Goal: Information Seeking & Learning: Learn about a topic

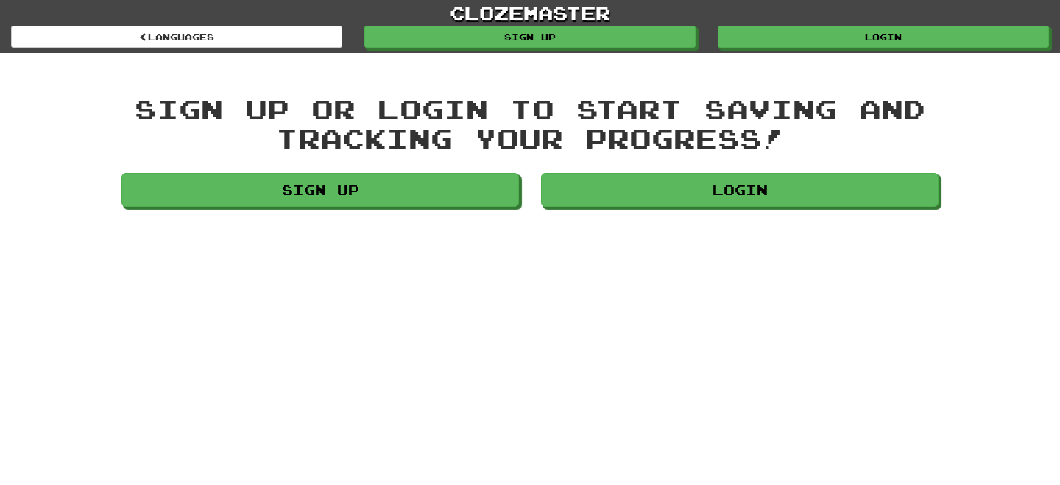
click at [596, 216] on div "clozemaster Languages Sign up Login Languages Sign up or login to start saving …" at bounding box center [530, 242] width 1060 height 485
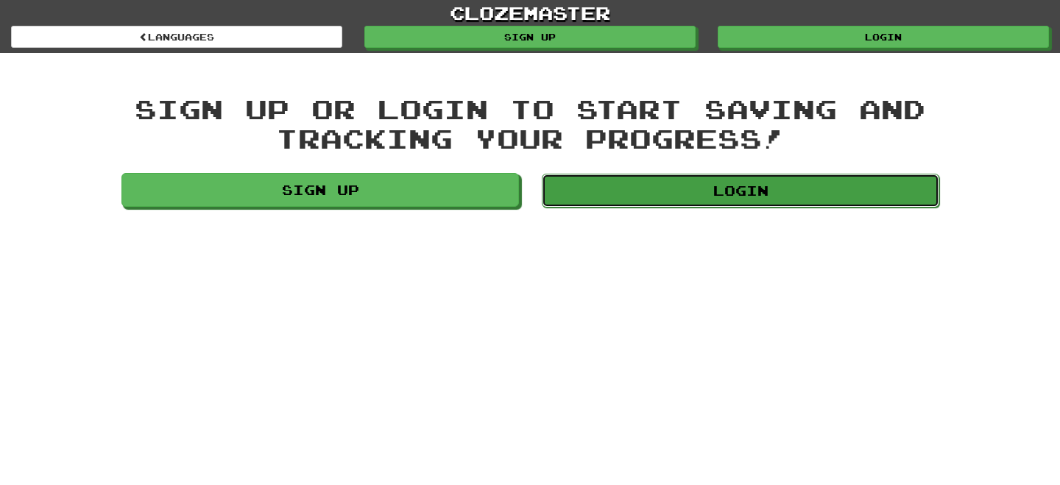
click at [620, 177] on link "Login" at bounding box center [741, 191] width 398 height 34
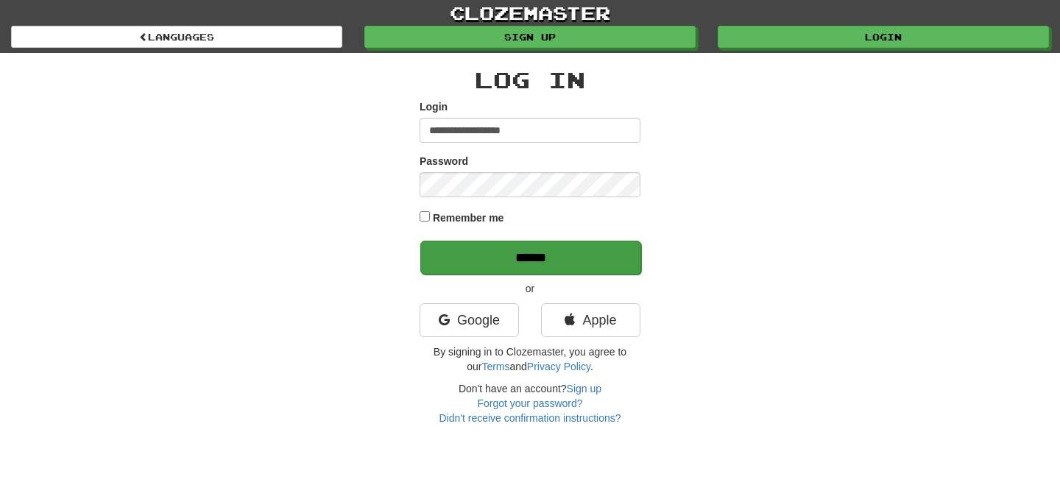
type input "**********"
click at [530, 261] on input "******" at bounding box center [530, 258] width 221 height 34
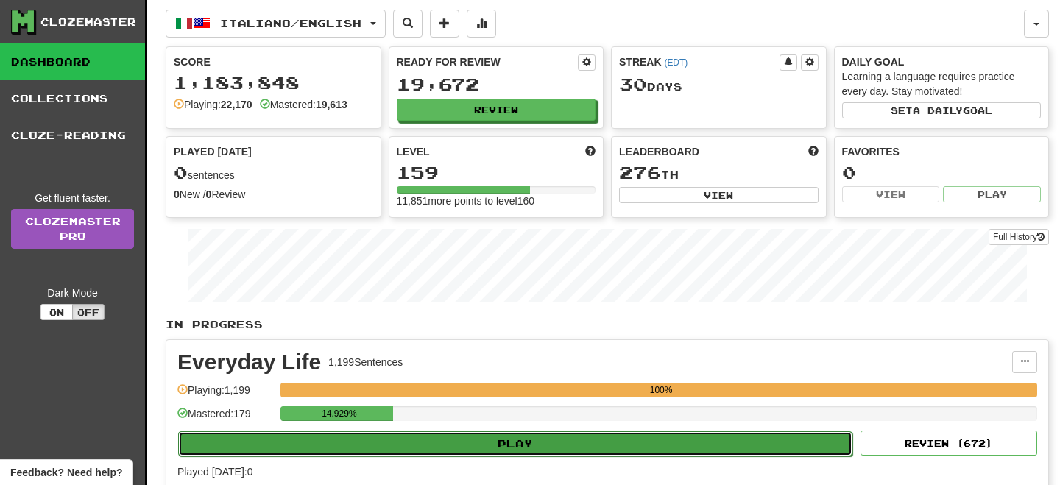
click at [677, 439] on button "Play" at bounding box center [515, 443] width 674 height 25
select select "**"
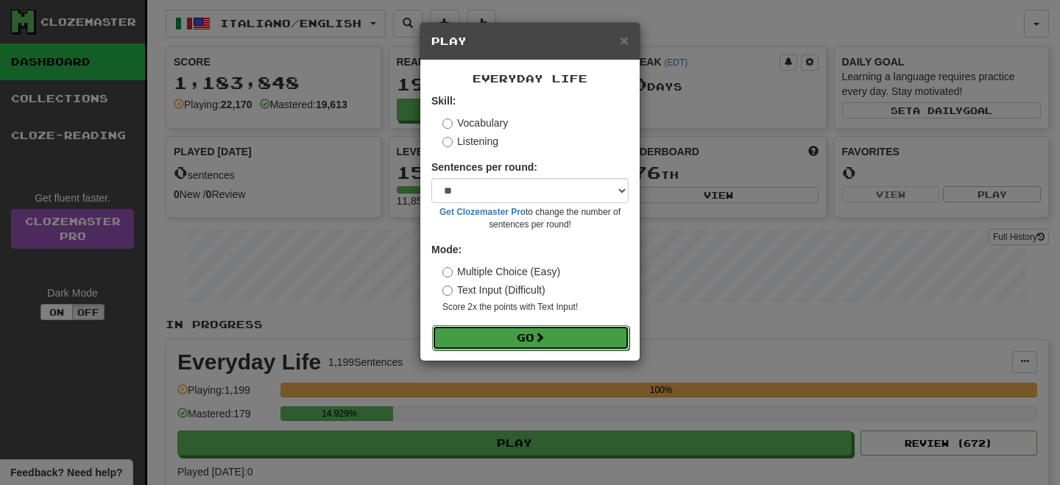
click at [564, 329] on button "Go" at bounding box center [530, 337] width 197 height 25
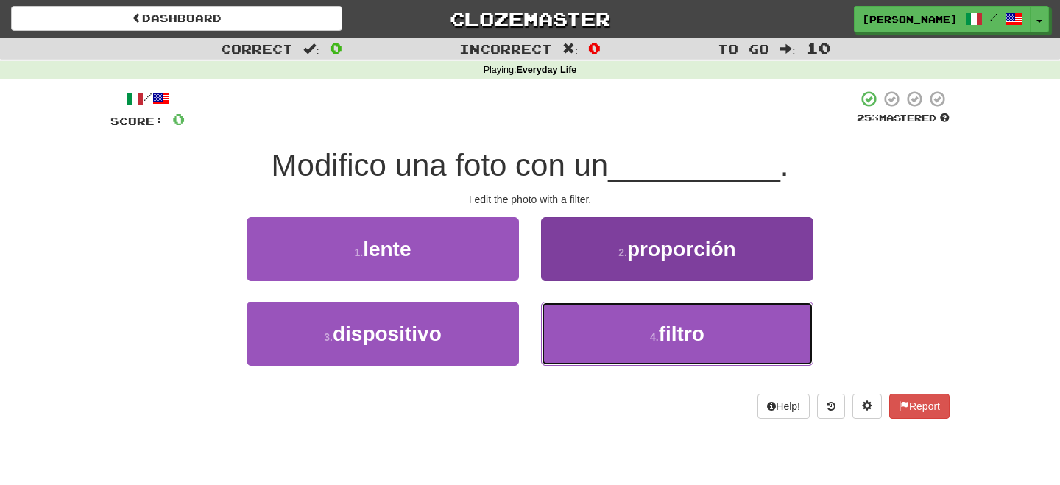
drag, startPoint x: 624, startPoint y: 339, endPoint x: 585, endPoint y: 303, distance: 53.7
click at [624, 339] on button "4 . filtro" at bounding box center [677, 334] width 272 height 64
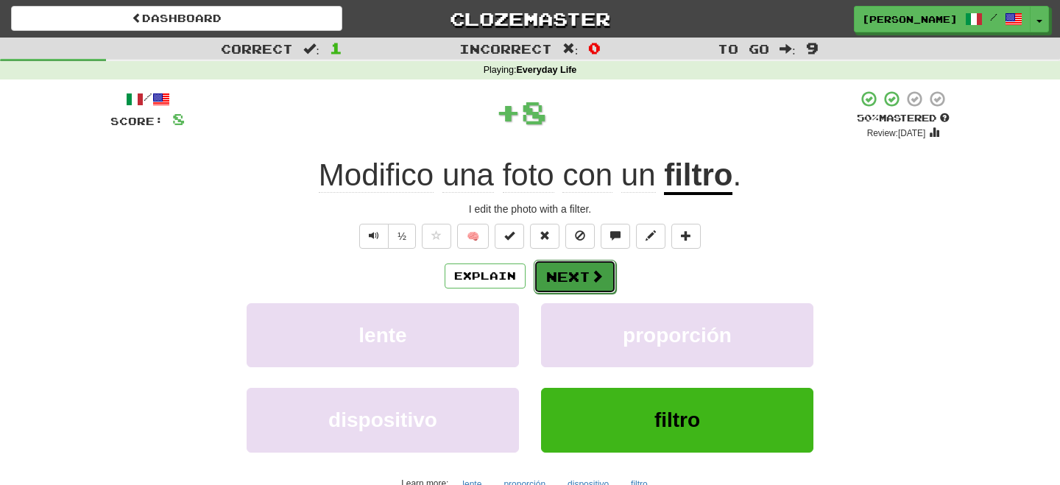
click at [557, 280] on button "Next" at bounding box center [575, 277] width 82 height 34
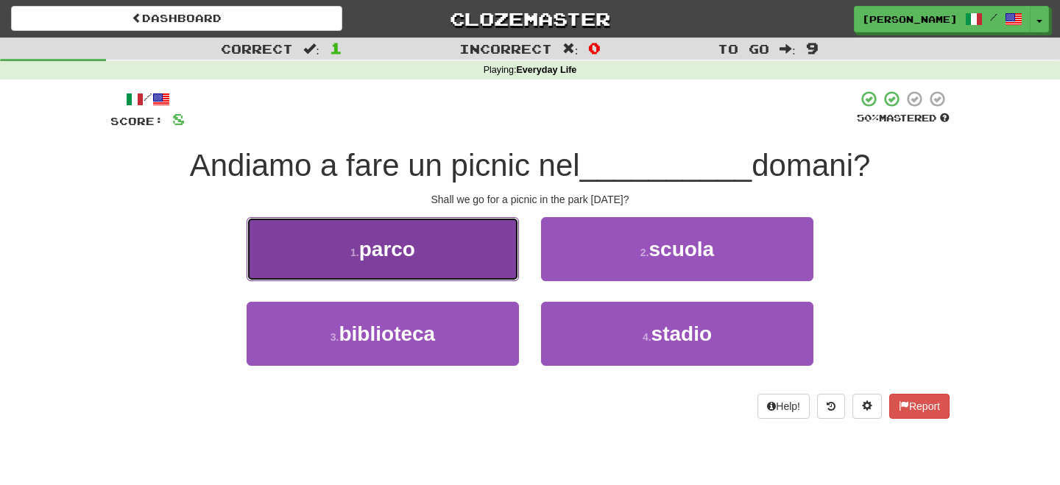
drag, startPoint x: 462, startPoint y: 251, endPoint x: 484, endPoint y: 258, distance: 24.0
click at [476, 258] on button "1 . parco" at bounding box center [383, 249] width 272 height 64
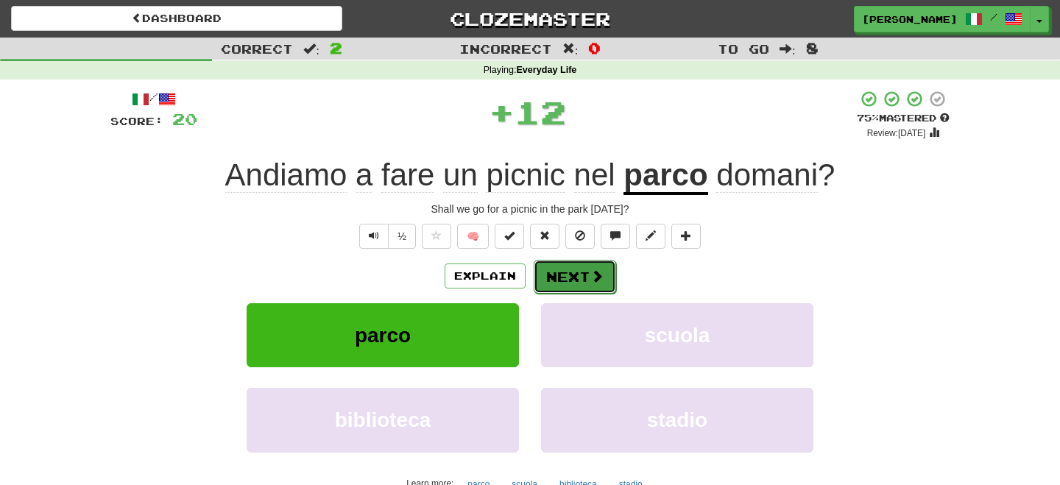
click at [570, 271] on button "Next" at bounding box center [575, 277] width 82 height 34
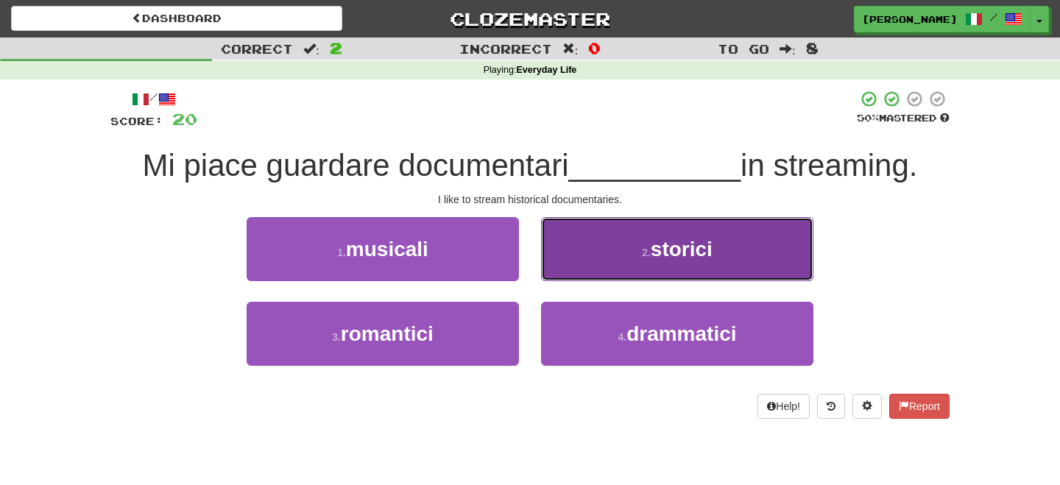
click at [605, 251] on button "2 . storici" at bounding box center [677, 249] width 272 height 64
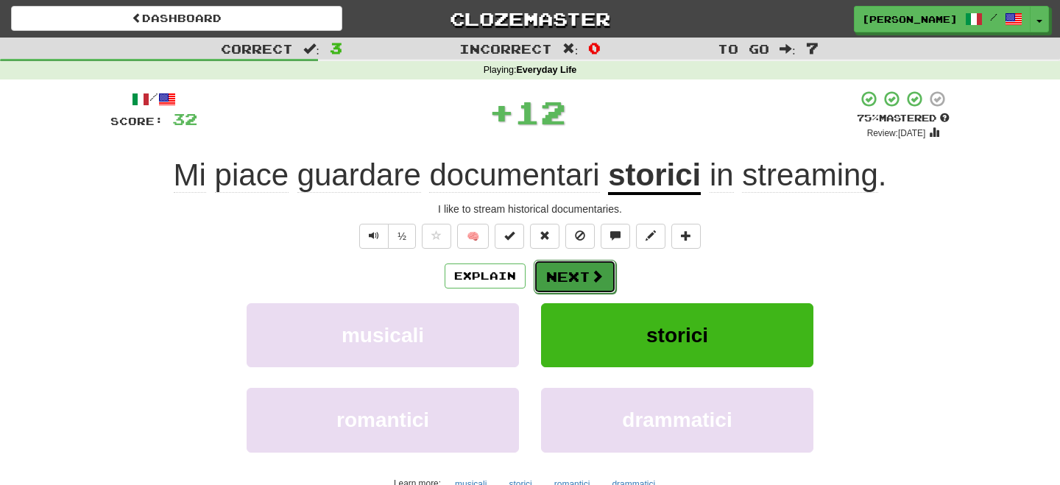
click at [567, 273] on button "Next" at bounding box center [575, 277] width 82 height 34
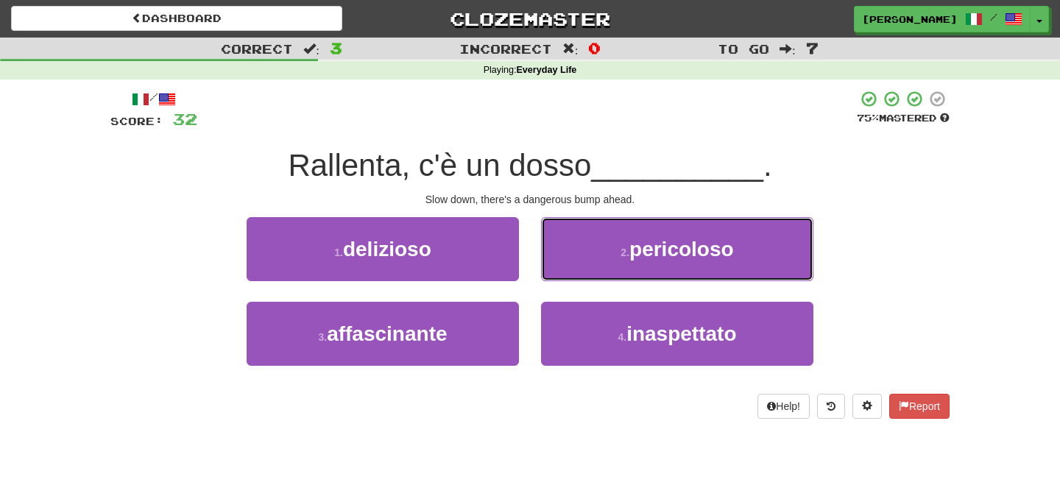
drag, startPoint x: 652, startPoint y: 255, endPoint x: 596, endPoint y: 255, distance: 56.0
click at [647, 255] on span "pericoloso" at bounding box center [681, 249] width 105 height 23
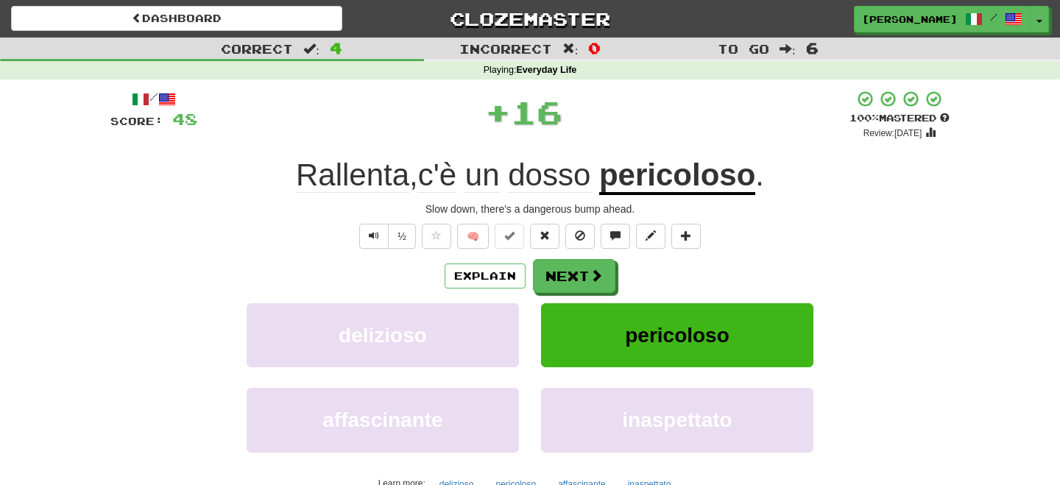
click at [576, 258] on div "/ Score: 48 + 16 100 % Mastered Review: 2026-02-16 Rallenta , c'è un dosso peri…" at bounding box center [529, 308] width 839 height 437
click at [570, 276] on button "Next" at bounding box center [575, 277] width 82 height 34
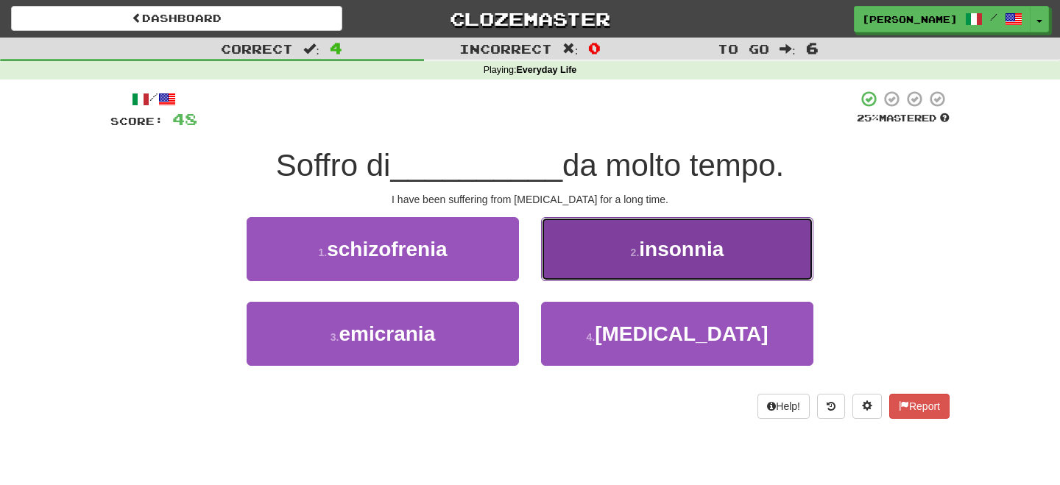
click at [573, 271] on button "2 . insonnia" at bounding box center [677, 249] width 272 height 64
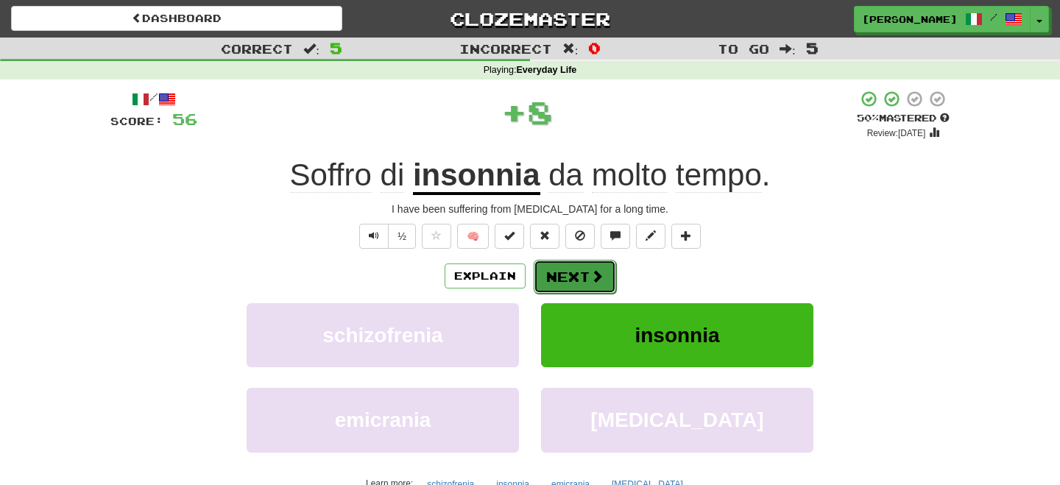
click at [571, 272] on button "Next" at bounding box center [575, 277] width 82 height 34
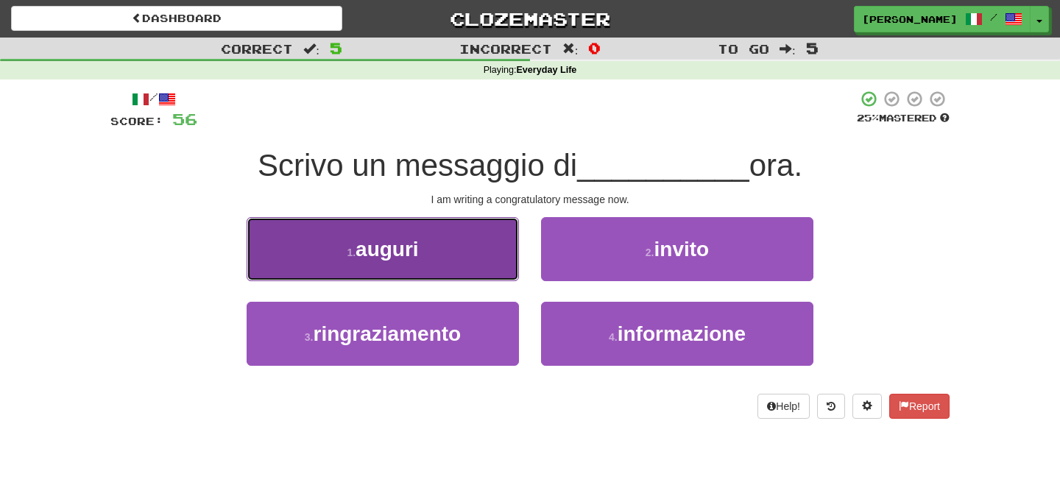
drag, startPoint x: 487, startPoint y: 256, endPoint x: 511, endPoint y: 264, distance: 24.9
click at [503, 263] on button "1 . auguri" at bounding box center [383, 249] width 272 height 64
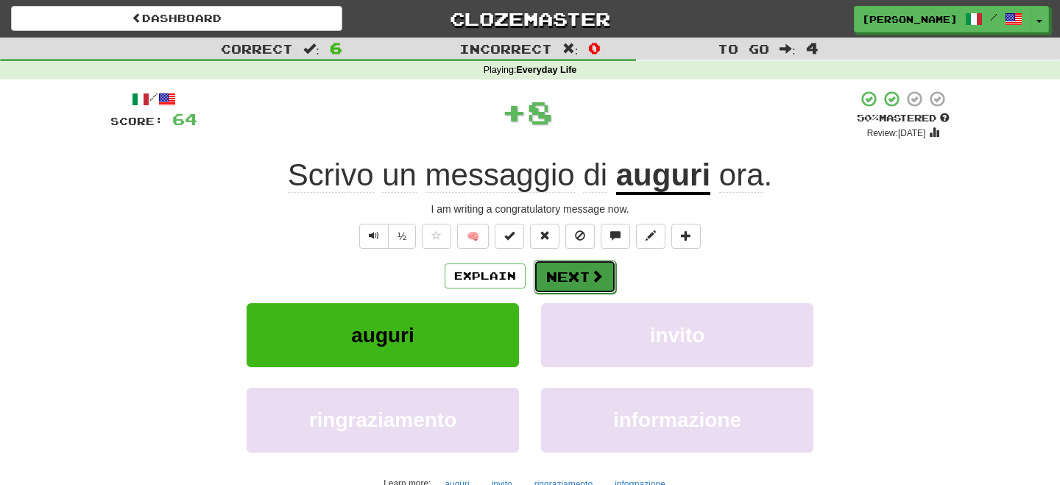
click at [570, 270] on button "Next" at bounding box center [575, 277] width 82 height 34
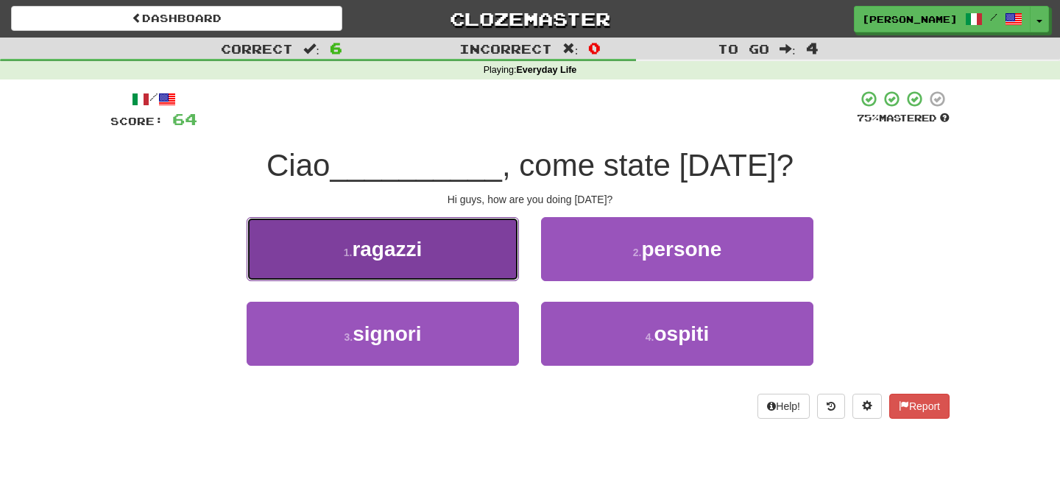
click at [465, 245] on button "1 . ragazzi" at bounding box center [383, 249] width 272 height 64
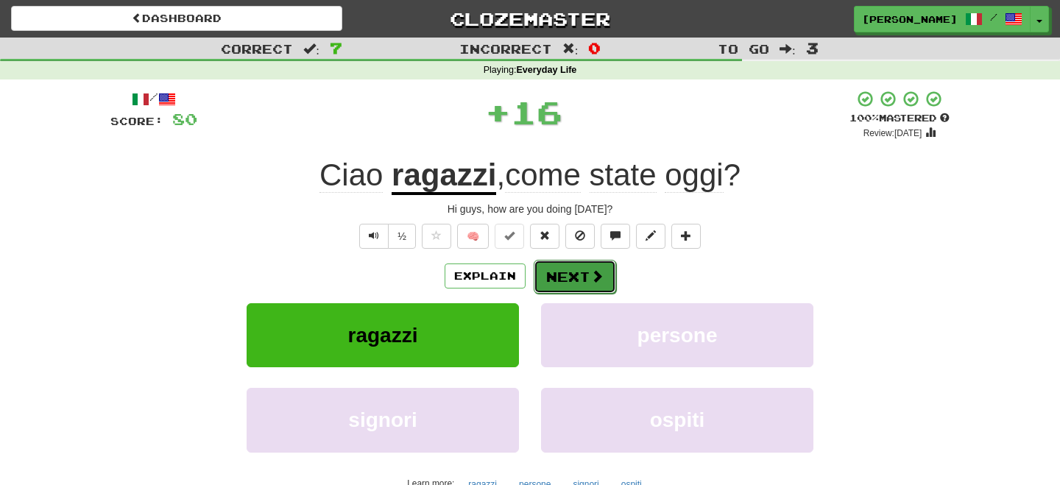
click at [555, 276] on button "Next" at bounding box center [575, 277] width 82 height 34
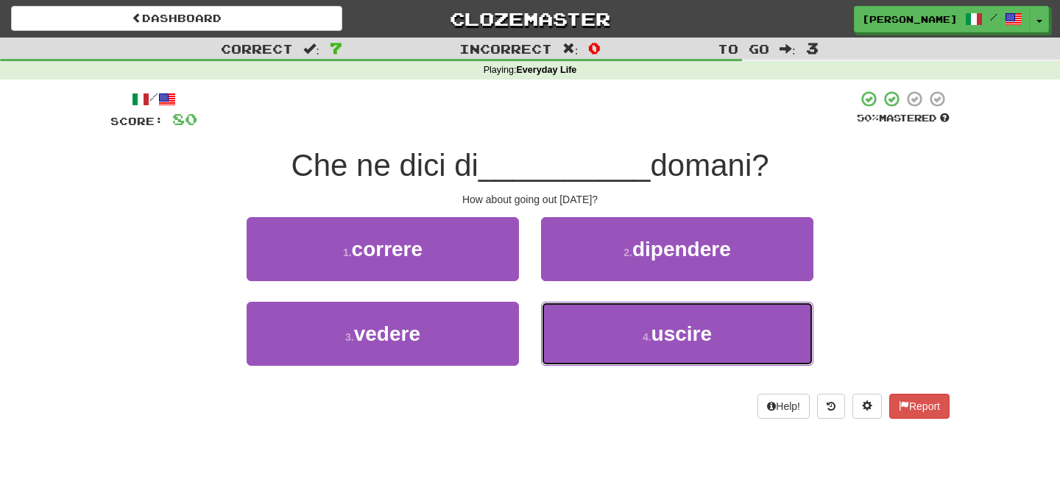
drag, startPoint x: 588, startPoint y: 333, endPoint x: 573, endPoint y: 296, distance: 39.6
click at [585, 326] on button "4 . uscire" at bounding box center [677, 334] width 272 height 64
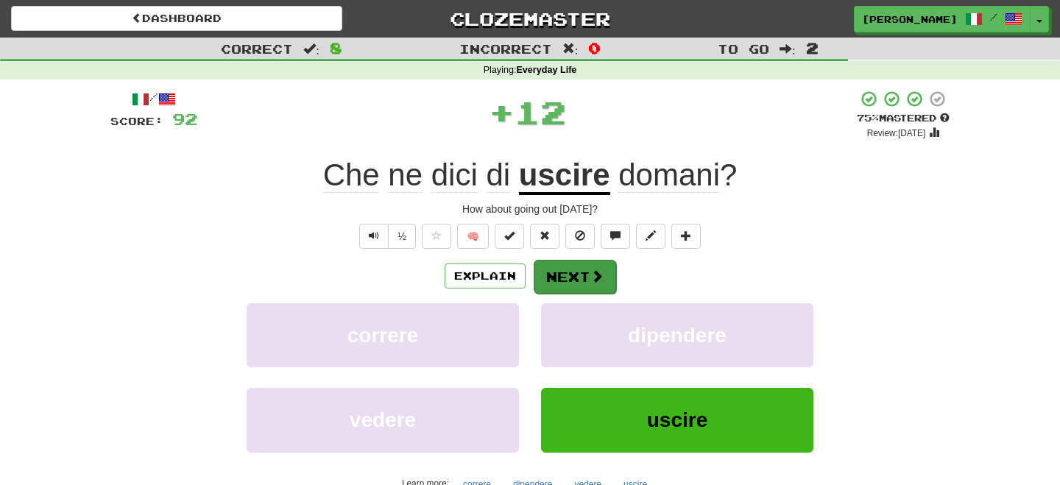
click at [565, 275] on button "Next" at bounding box center [575, 277] width 82 height 34
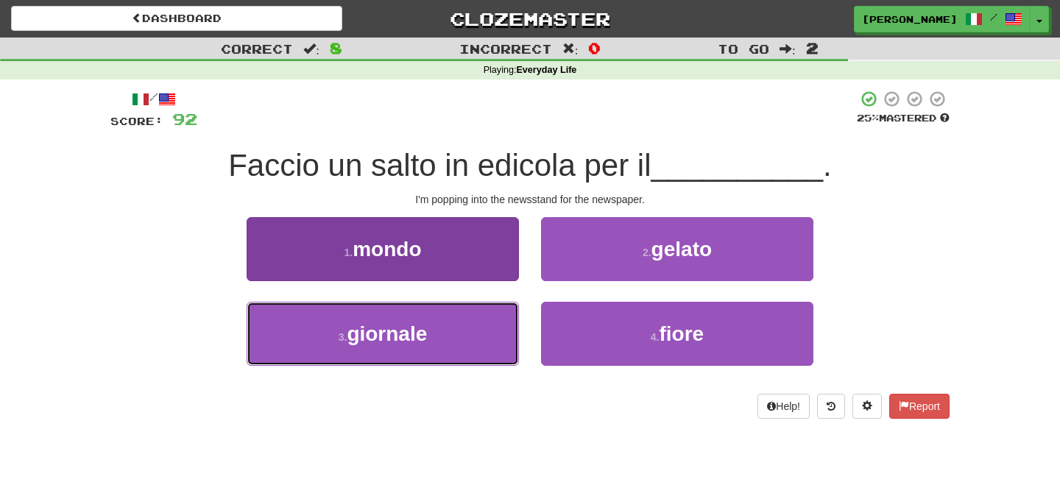
drag, startPoint x: 408, startPoint y: 344, endPoint x: 443, endPoint y: 327, distance: 39.2
click at [427, 337] on span "giornale" at bounding box center [387, 333] width 80 height 23
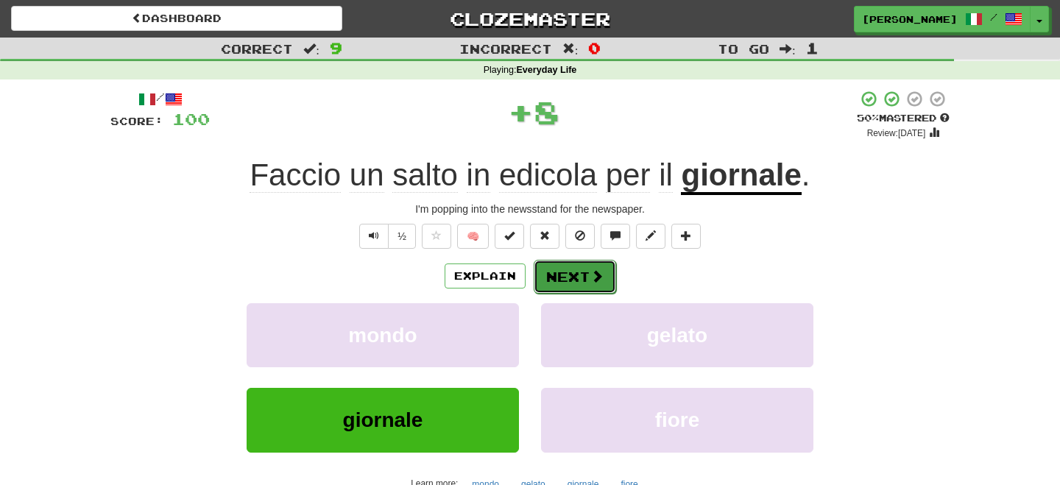
click at [578, 282] on button "Next" at bounding box center [575, 277] width 82 height 34
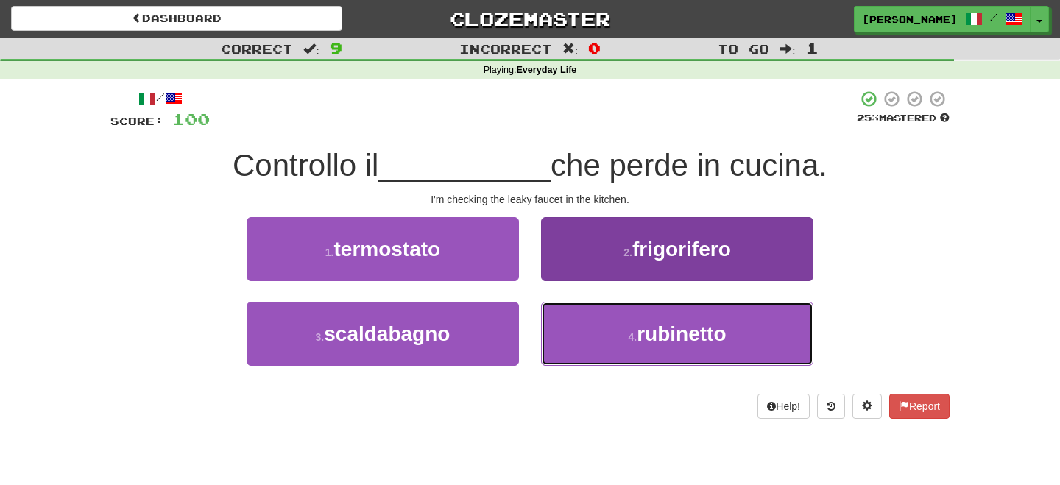
drag, startPoint x: 665, startPoint y: 337, endPoint x: 607, endPoint y: 317, distance: 61.0
click at [664, 337] on span "rubinetto" at bounding box center [681, 333] width 89 height 23
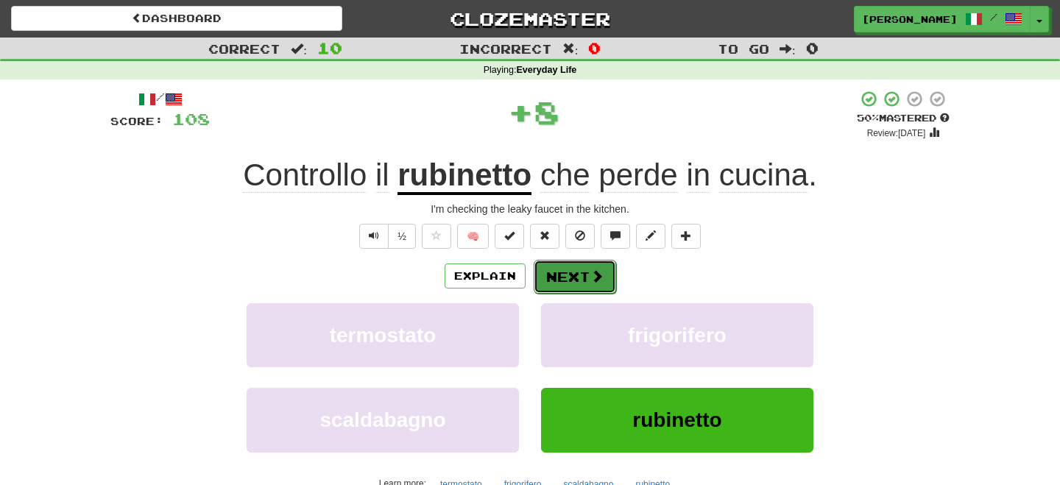
click at [587, 272] on button "Next" at bounding box center [575, 277] width 82 height 34
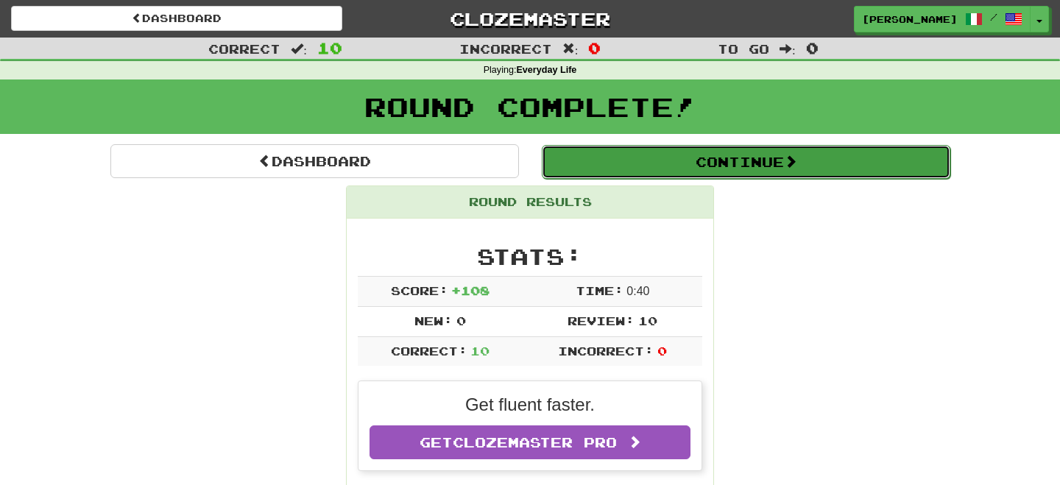
click at [609, 161] on button "Continue" at bounding box center [746, 162] width 409 height 34
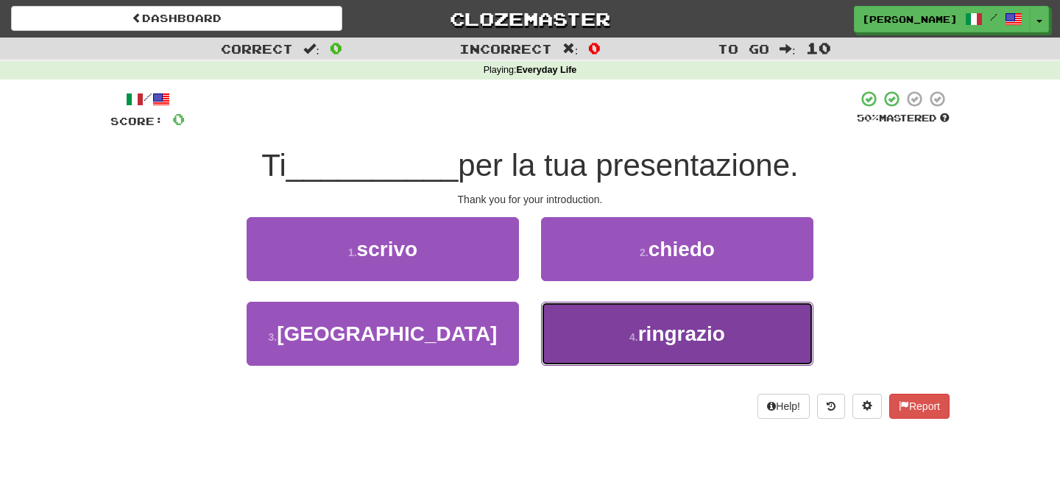
click at [602, 317] on button "4 . ringrazio" at bounding box center [677, 334] width 272 height 64
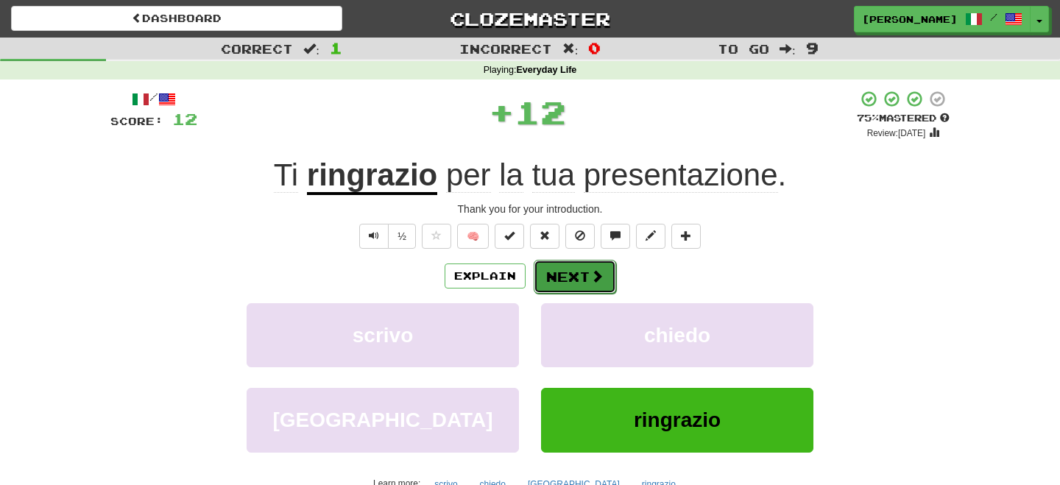
click at [574, 269] on button "Next" at bounding box center [575, 277] width 82 height 34
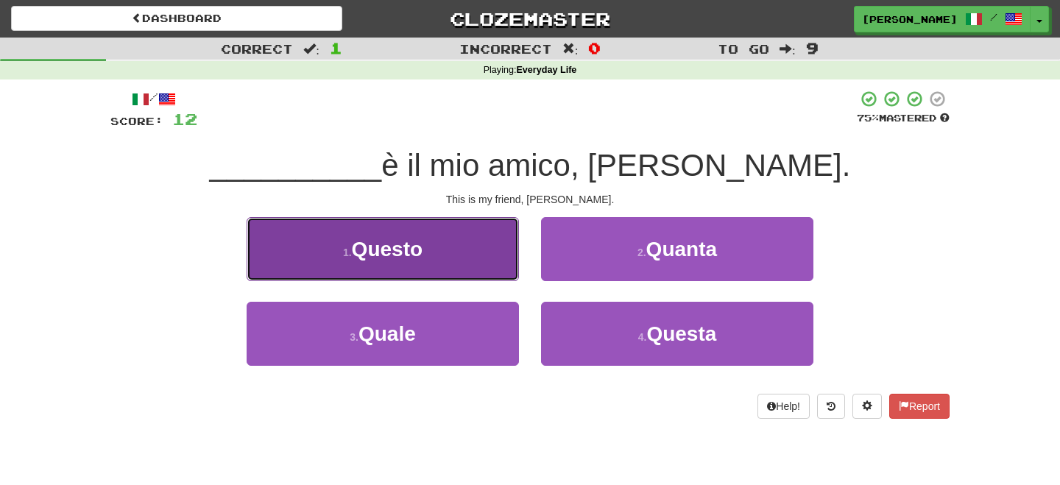
drag, startPoint x: 460, startPoint y: 263, endPoint x: 475, endPoint y: 267, distance: 15.2
click at [470, 266] on button "1 . Questo" at bounding box center [383, 249] width 272 height 64
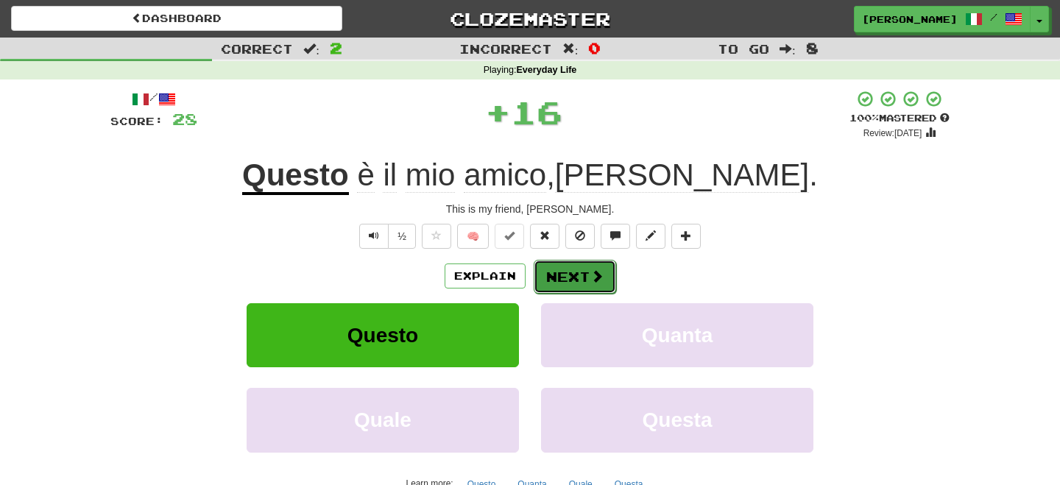
click at [579, 276] on button "Next" at bounding box center [575, 277] width 82 height 34
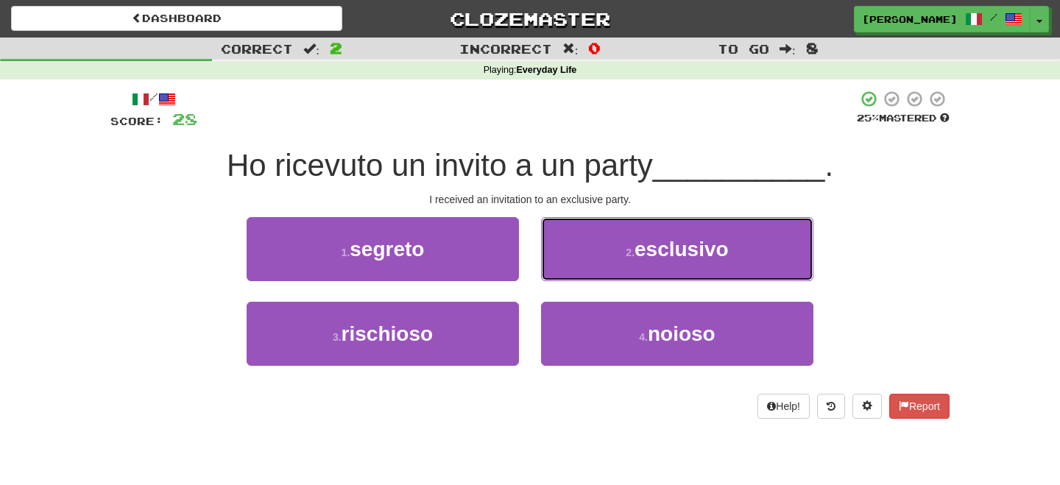
click at [579, 275] on button "2 . esclusivo" at bounding box center [677, 249] width 272 height 64
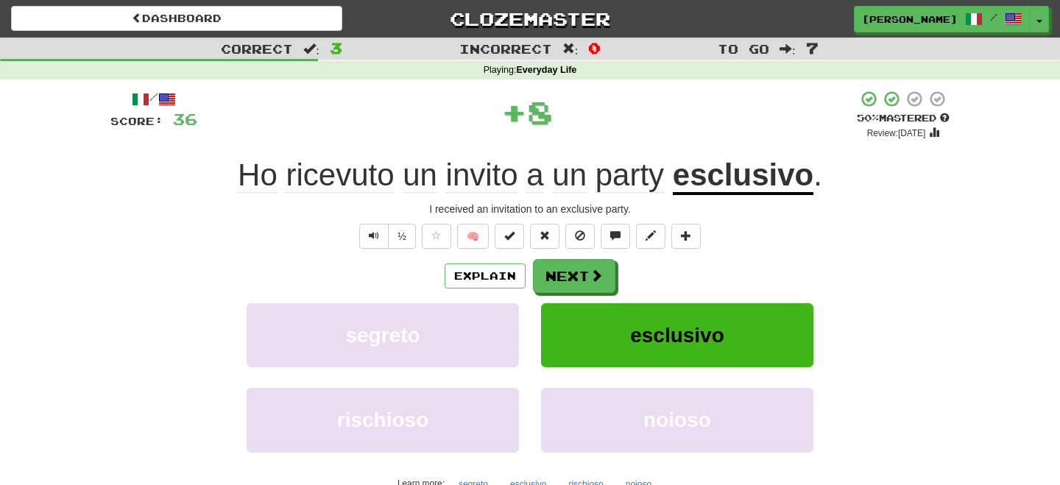
click at [579, 275] on button "Next" at bounding box center [574, 276] width 82 height 34
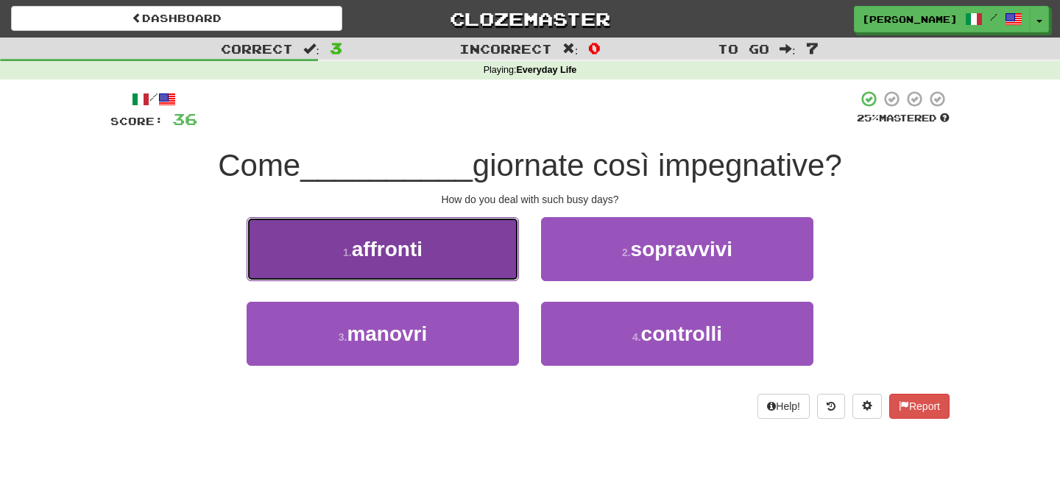
click at [476, 264] on button "1 . affronti" at bounding box center [383, 249] width 272 height 64
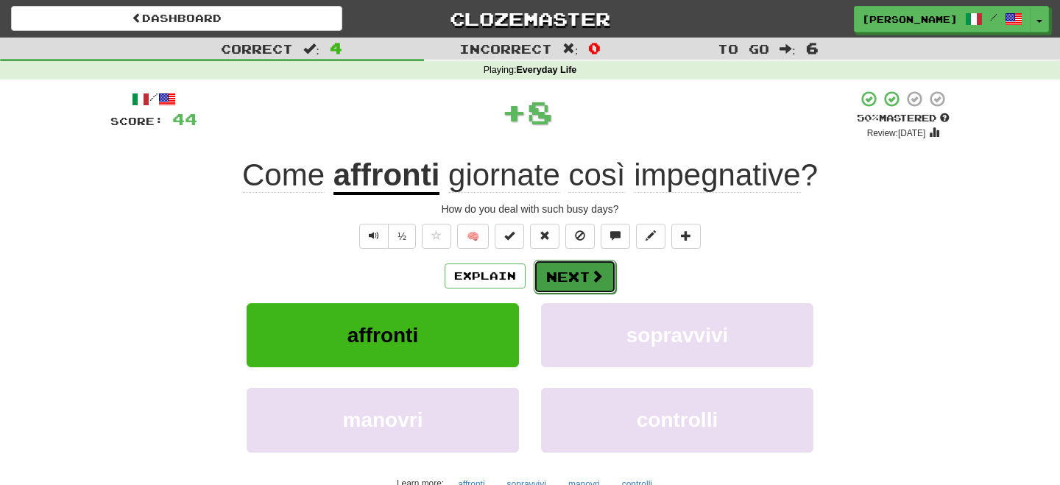
click at [558, 268] on button "Next" at bounding box center [575, 277] width 82 height 34
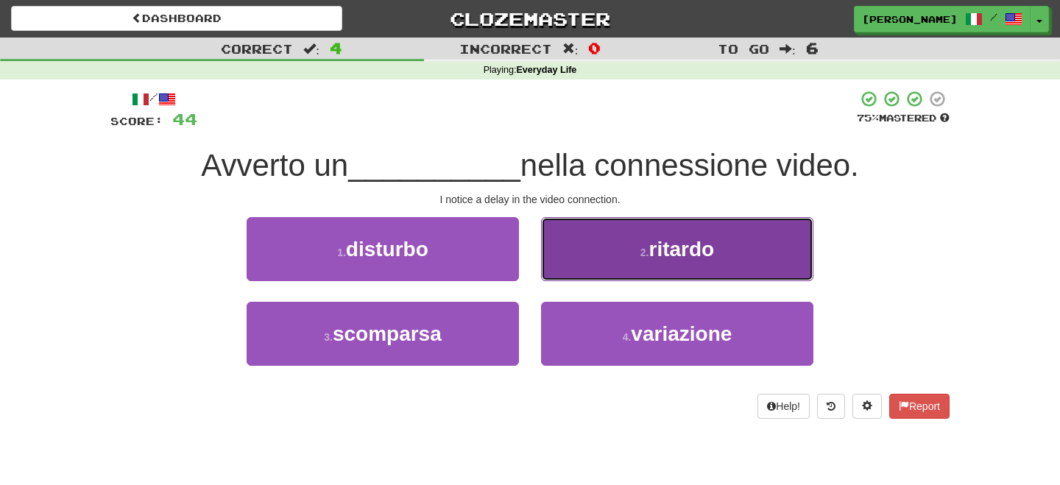
click at [694, 265] on button "2 . ritardo" at bounding box center [677, 249] width 272 height 64
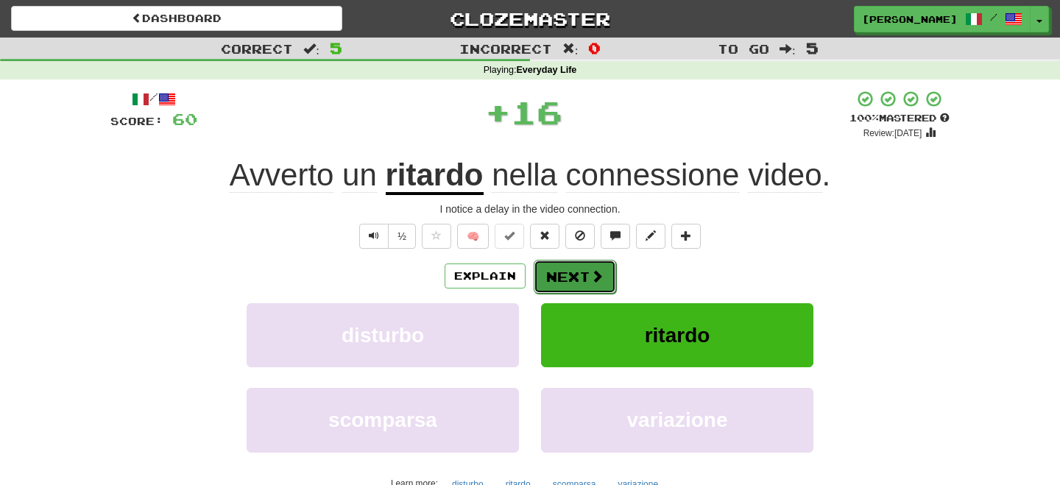
click at [547, 283] on button "Next" at bounding box center [575, 277] width 82 height 34
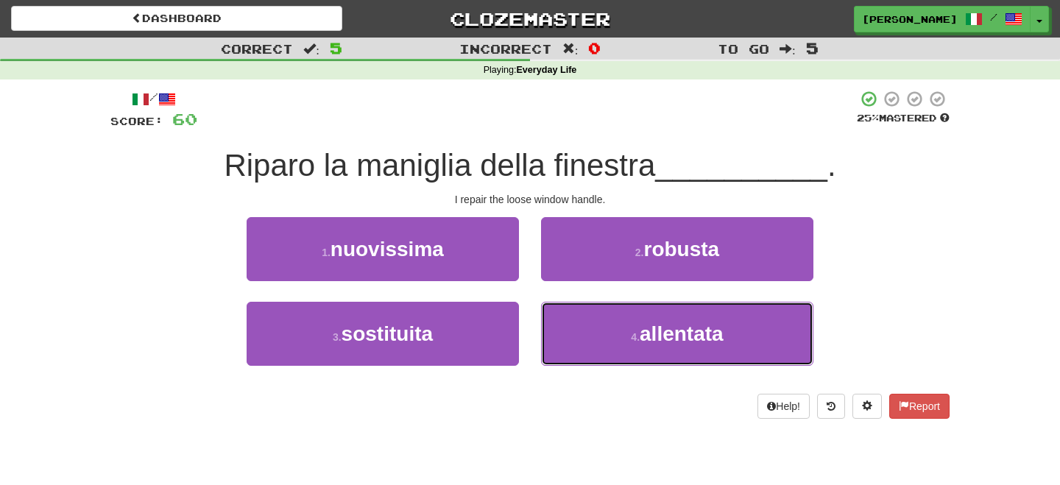
drag, startPoint x: 699, startPoint y: 335, endPoint x: 579, endPoint y: 293, distance: 127.1
click at [697, 335] on span "allentata" at bounding box center [682, 333] width 84 height 23
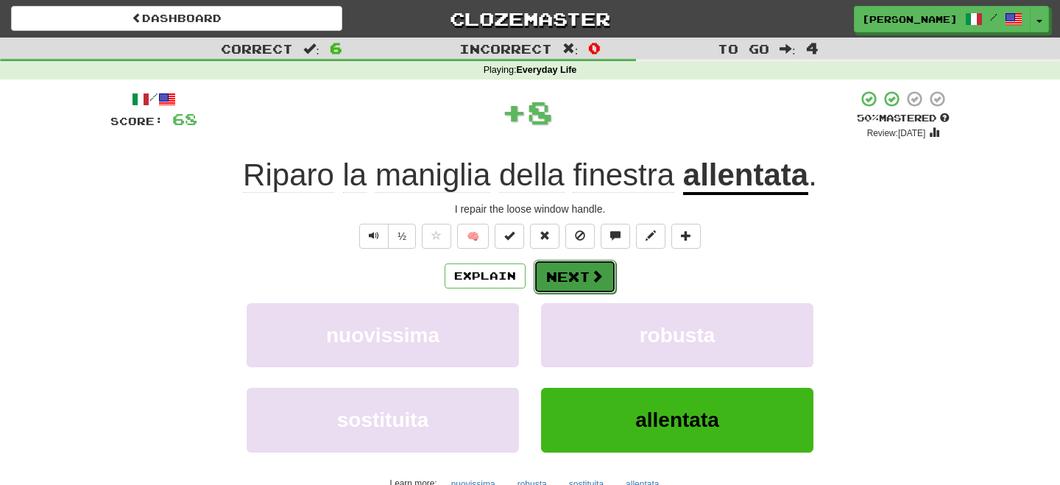
click at [571, 286] on button "Next" at bounding box center [575, 277] width 82 height 34
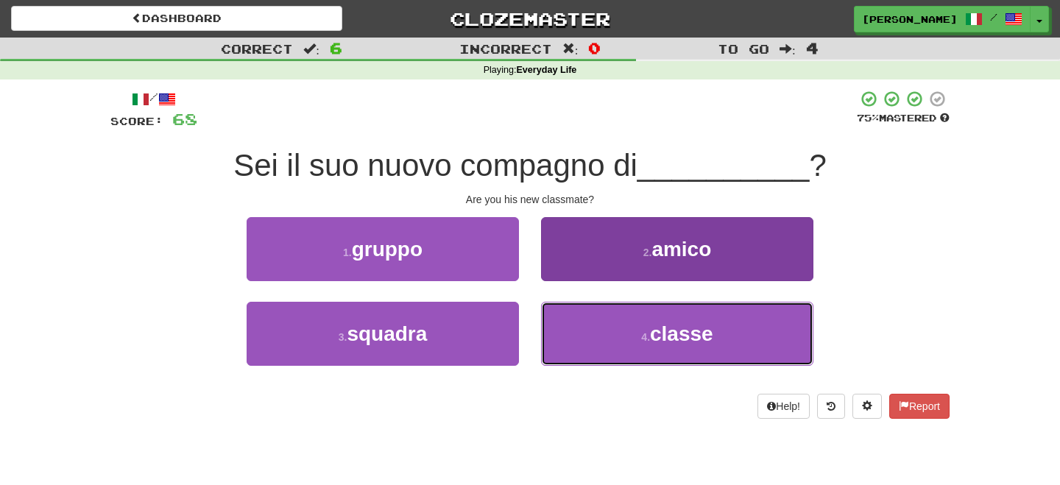
drag, startPoint x: 652, startPoint y: 339, endPoint x: 629, endPoint y: 314, distance: 33.3
click at [649, 335] on button "4 . classe" at bounding box center [677, 334] width 272 height 64
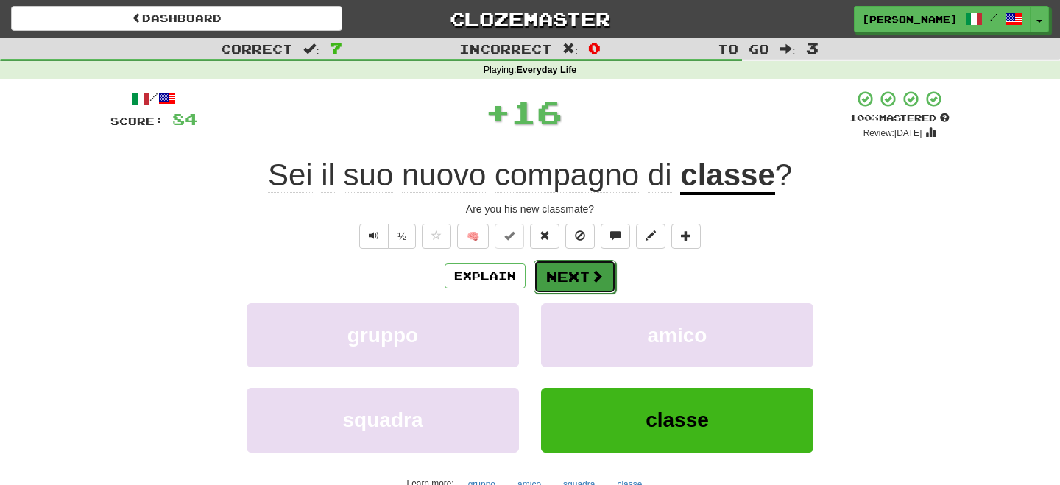
drag, startPoint x: 598, startPoint y: 298, endPoint x: 566, endPoint y: 272, distance: 40.8
click at [566, 272] on button "Next" at bounding box center [575, 277] width 82 height 34
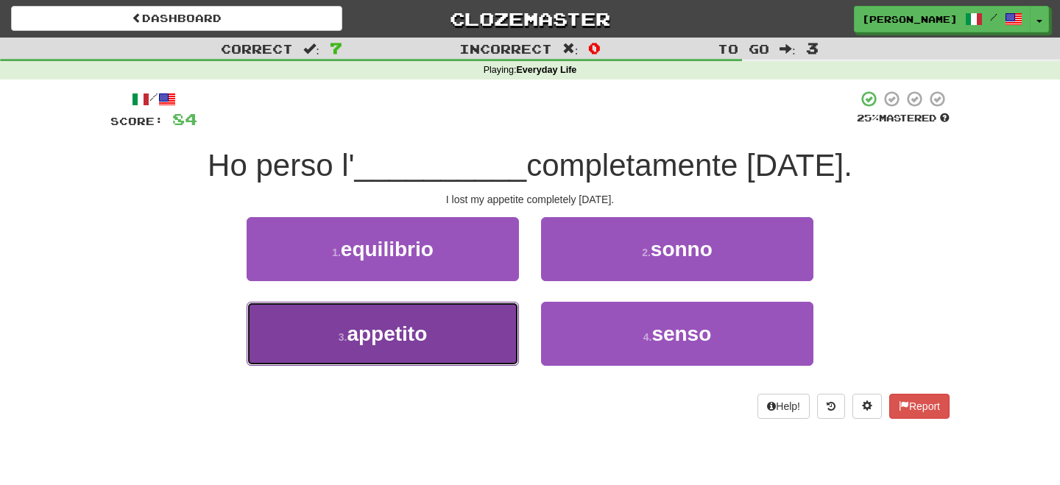
click at [437, 334] on button "3 . appetito" at bounding box center [383, 334] width 272 height 64
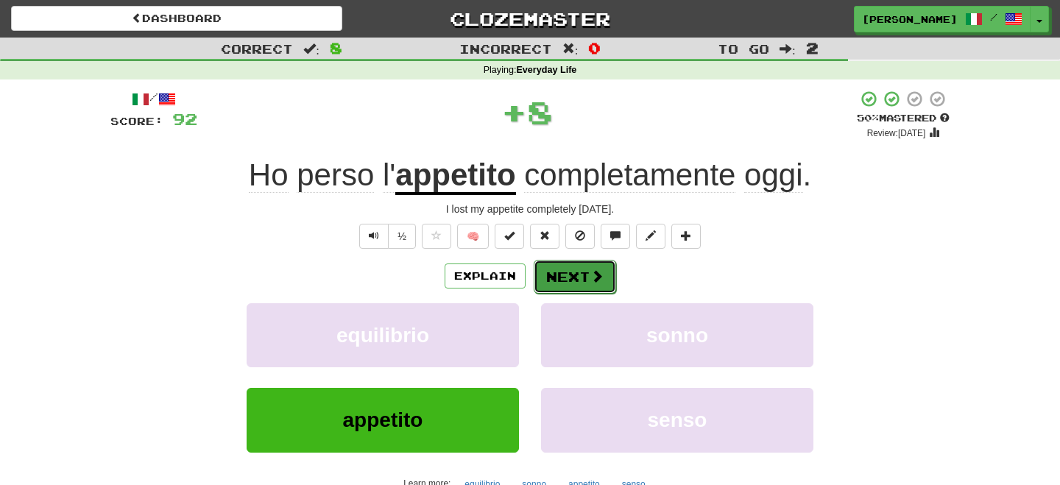
click at [569, 274] on button "Next" at bounding box center [575, 277] width 82 height 34
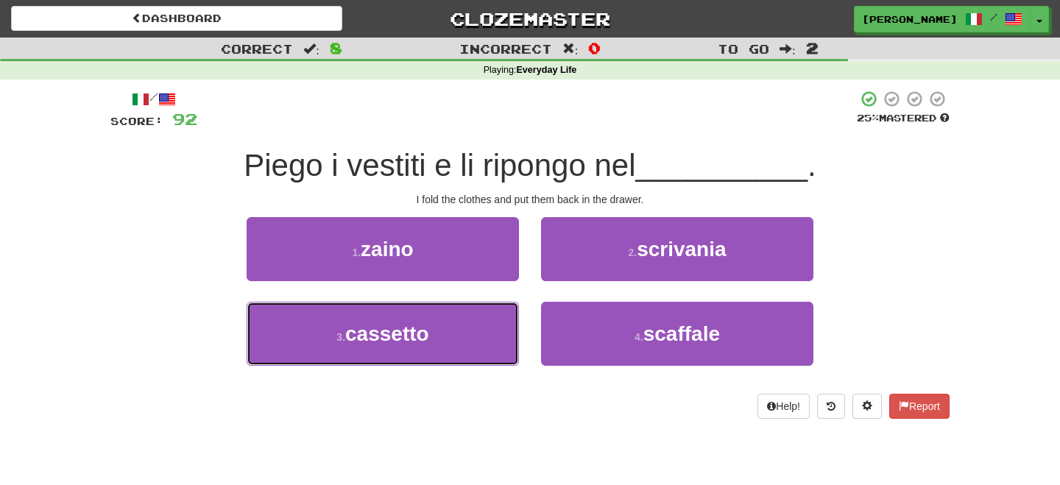
drag, startPoint x: 423, startPoint y: 335, endPoint x: 527, endPoint y: 293, distance: 112.7
click at [443, 325] on button "3 . cassetto" at bounding box center [383, 334] width 272 height 64
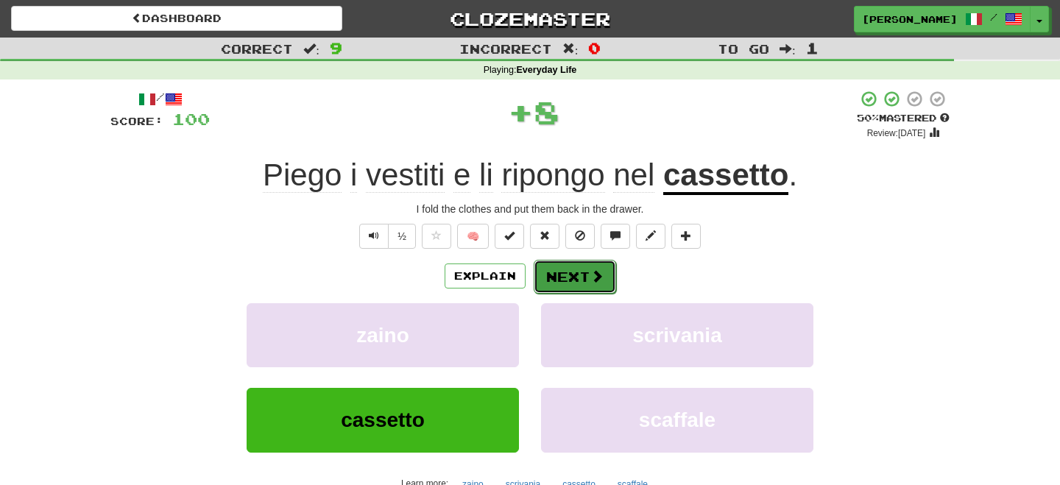
click at [543, 280] on button "Next" at bounding box center [575, 277] width 82 height 34
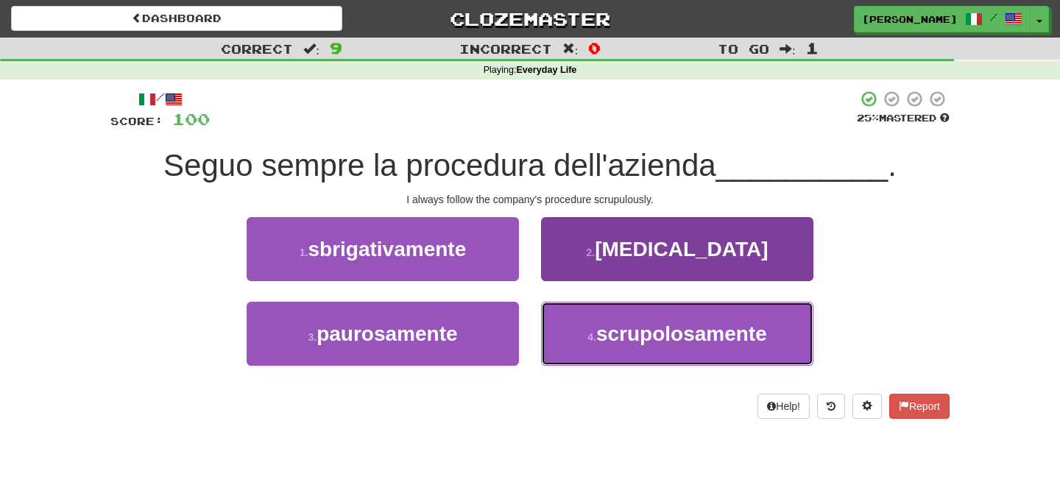
drag, startPoint x: 615, startPoint y: 336, endPoint x: 589, endPoint y: 305, distance: 40.8
click at [613, 337] on span "scrupolosamente" at bounding box center [681, 333] width 171 height 23
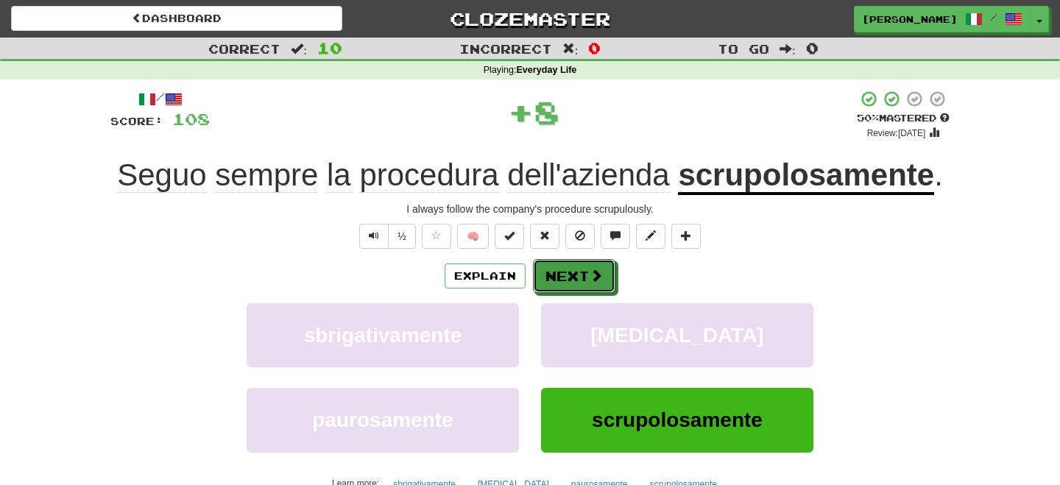
click at [565, 267] on button "Next" at bounding box center [574, 276] width 82 height 34
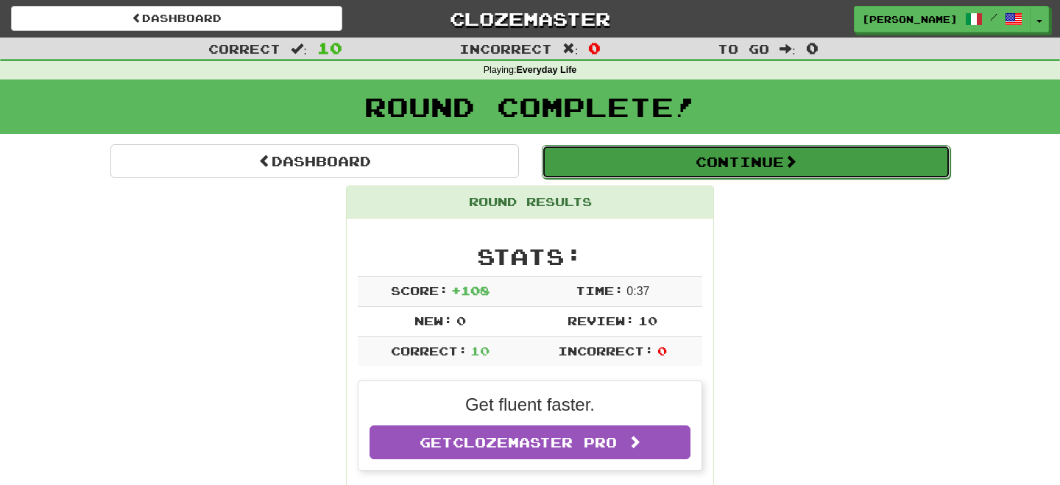
click at [666, 154] on button "Continue" at bounding box center [746, 162] width 409 height 34
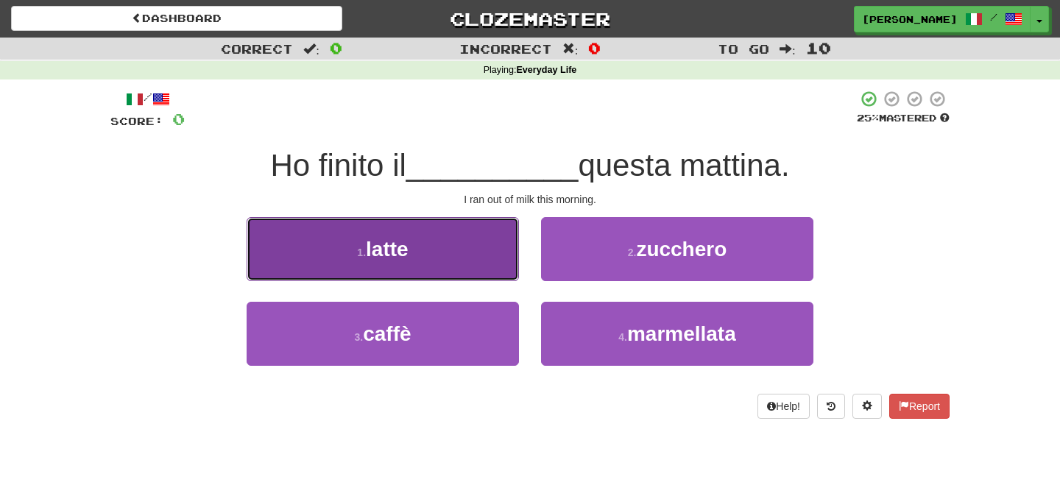
drag, startPoint x: 426, startPoint y: 255, endPoint x: 454, endPoint y: 265, distance: 29.8
click at [443, 264] on button "1 . latte" at bounding box center [383, 249] width 272 height 64
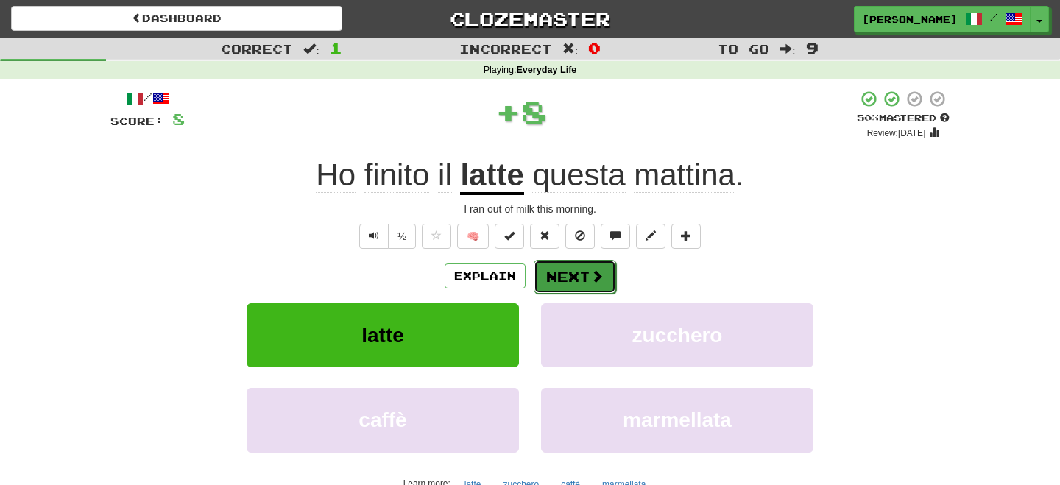
click at [558, 268] on button "Next" at bounding box center [575, 277] width 82 height 34
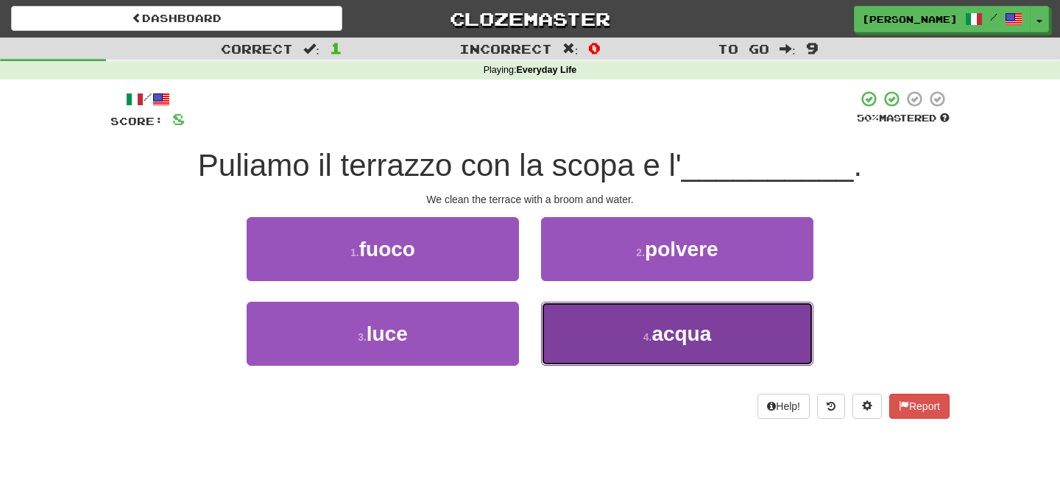
click at [679, 334] on span "acqua" at bounding box center [682, 333] width 60 height 23
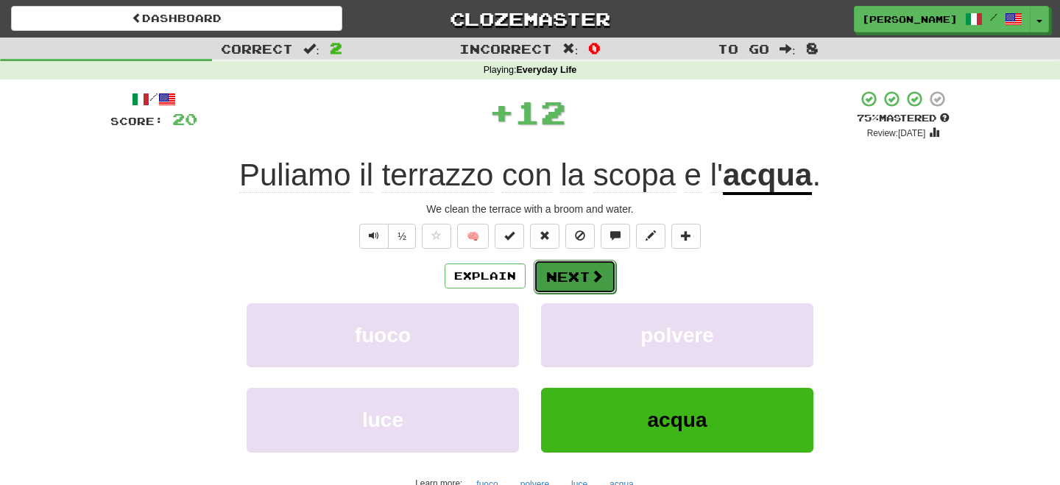
click at [579, 266] on button "Next" at bounding box center [575, 277] width 82 height 34
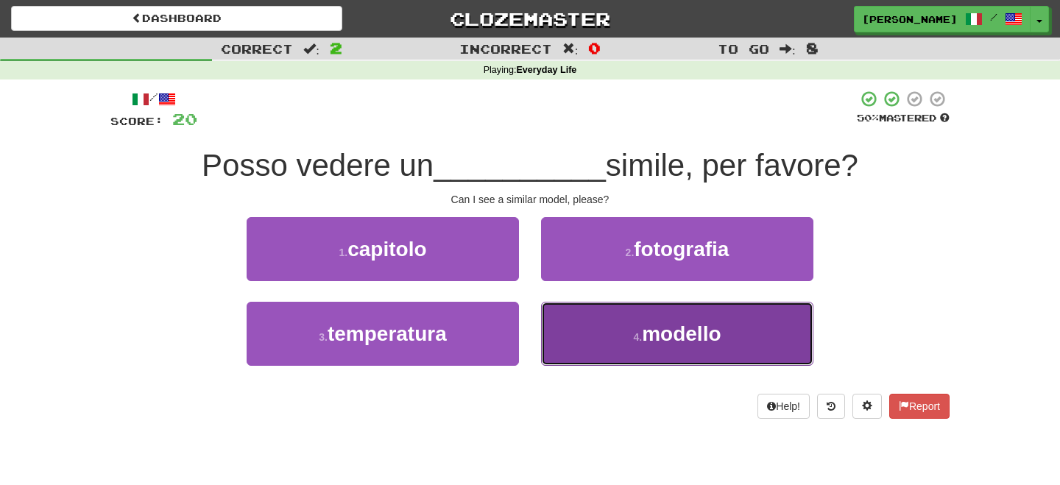
drag, startPoint x: 611, startPoint y: 336, endPoint x: 582, endPoint y: 302, distance: 44.9
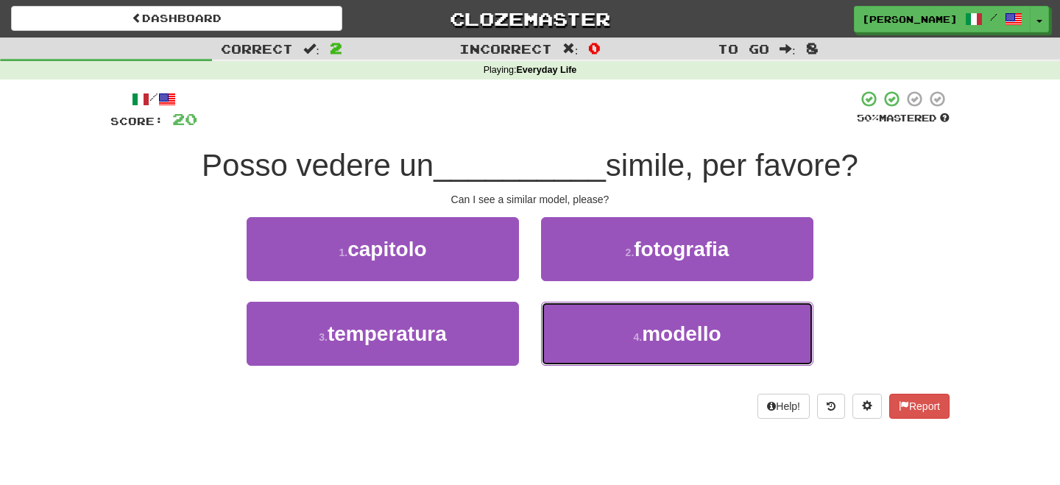
click at [611, 336] on button "4 . modello" at bounding box center [677, 334] width 272 height 64
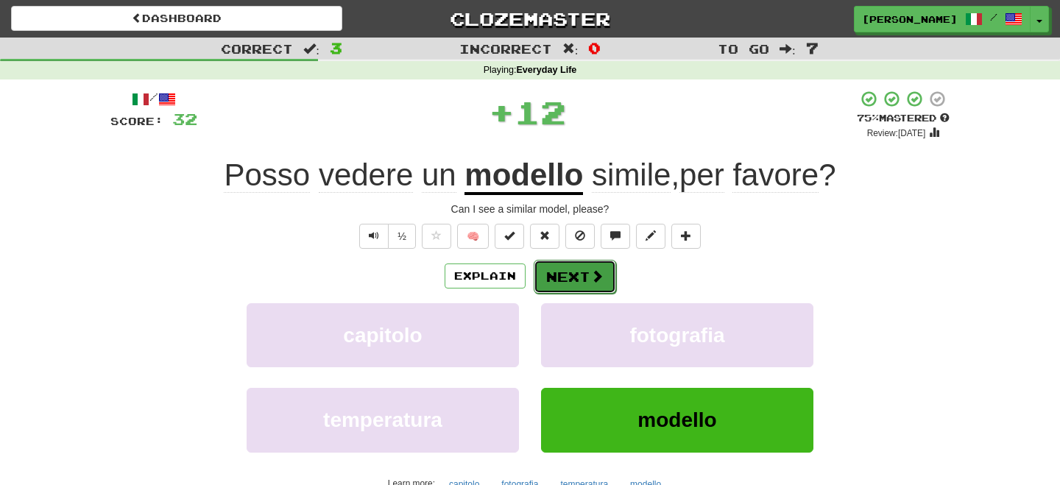
click at [575, 283] on button "Next" at bounding box center [575, 277] width 82 height 34
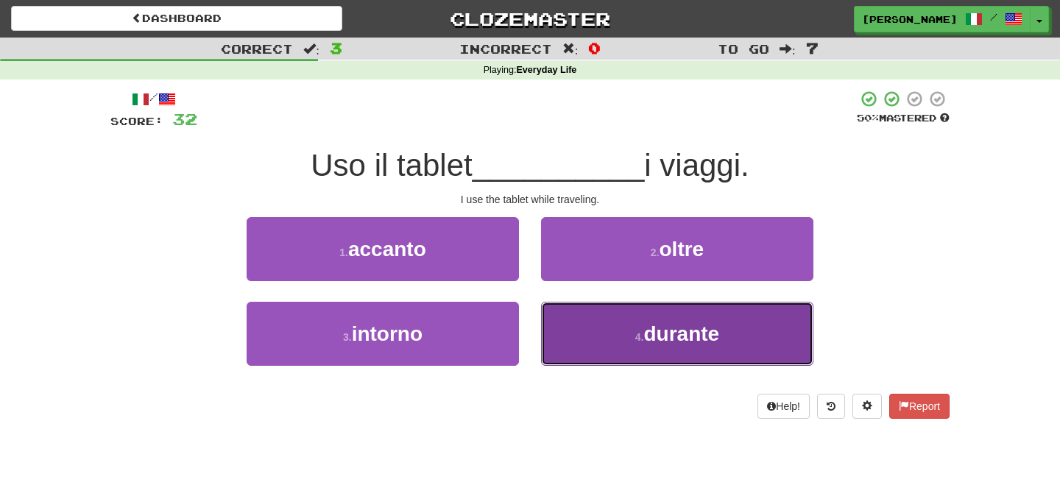
drag, startPoint x: 633, startPoint y: 336, endPoint x: 610, endPoint y: 297, distance: 44.6
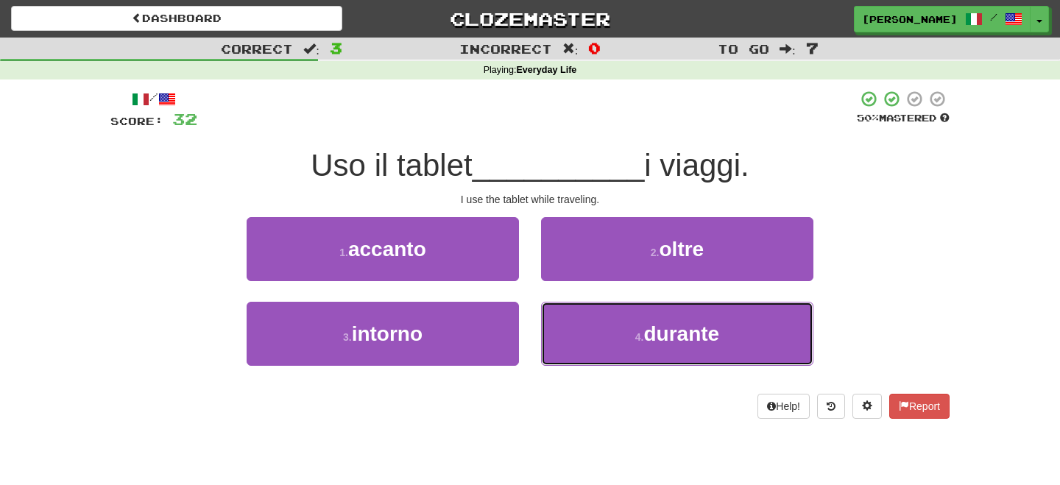
click at [629, 325] on button "4 . durante" at bounding box center [677, 334] width 272 height 64
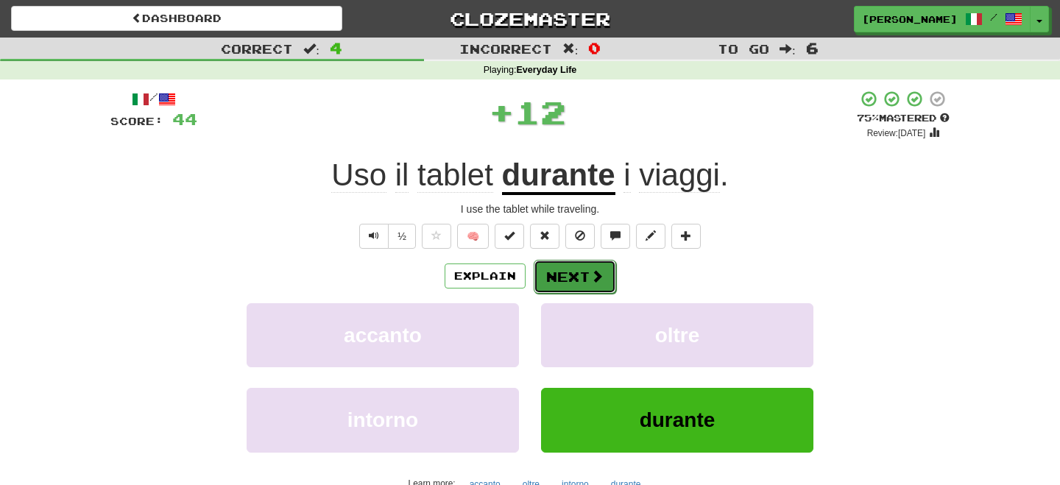
click at [578, 270] on button "Next" at bounding box center [575, 277] width 82 height 34
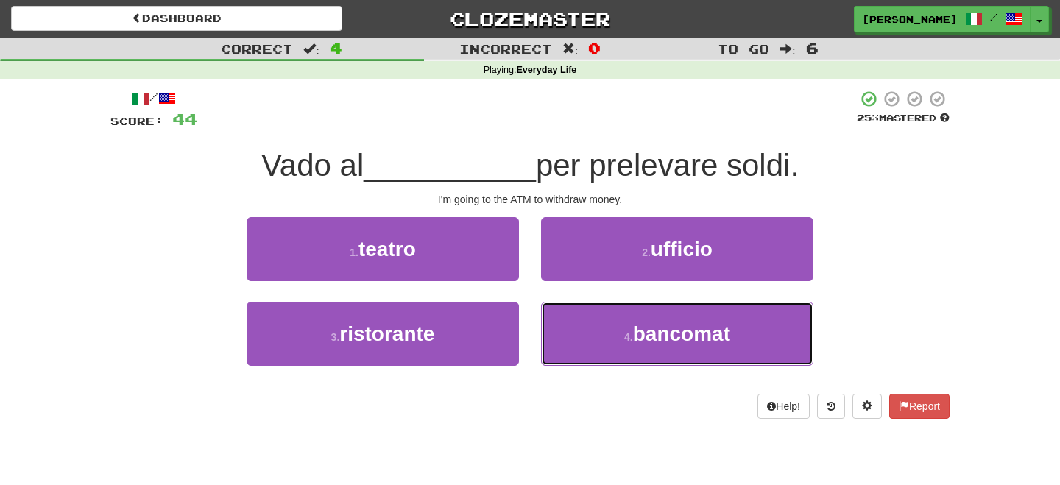
drag, startPoint x: 640, startPoint y: 337, endPoint x: 601, endPoint y: 295, distance: 57.3
click at [632, 326] on button "4 . bancomat" at bounding box center [677, 334] width 272 height 64
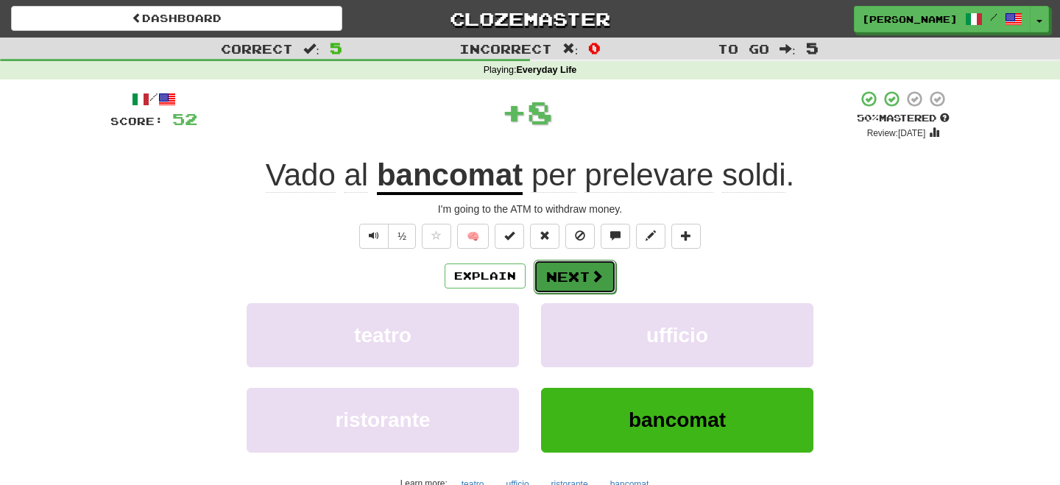
click at [587, 280] on button "Next" at bounding box center [575, 277] width 82 height 34
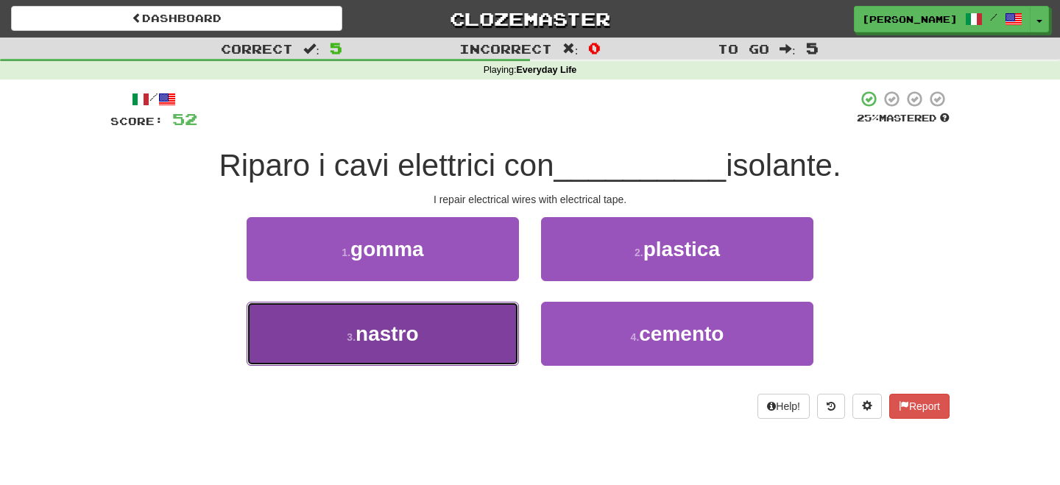
click at [381, 337] on span "nastro" at bounding box center [387, 333] width 63 height 23
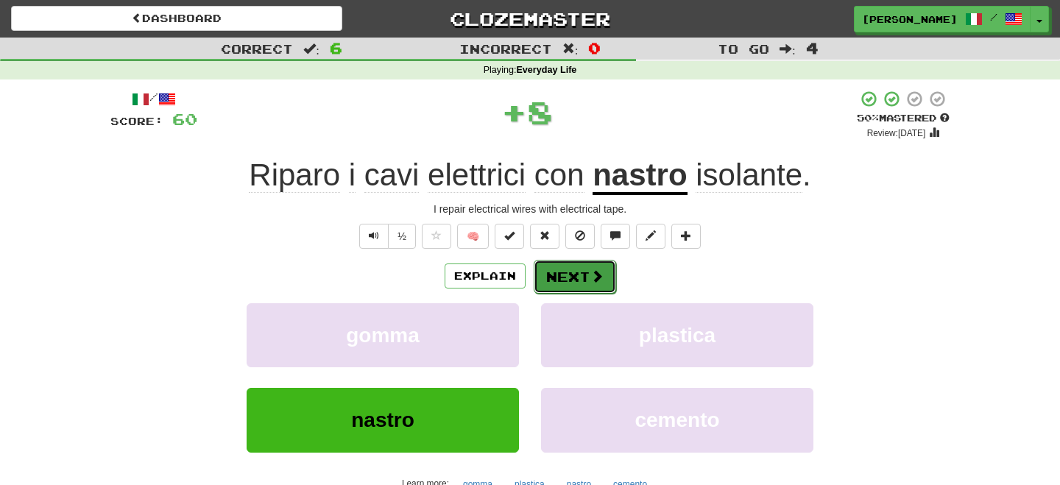
click at [575, 274] on button "Next" at bounding box center [575, 277] width 82 height 34
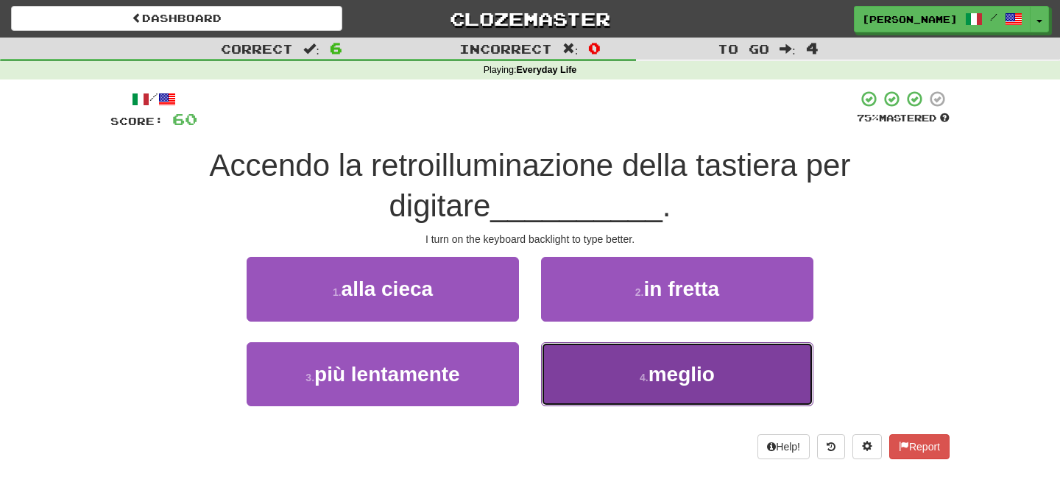
drag, startPoint x: 629, startPoint y: 370, endPoint x: 596, endPoint y: 336, distance: 47.4
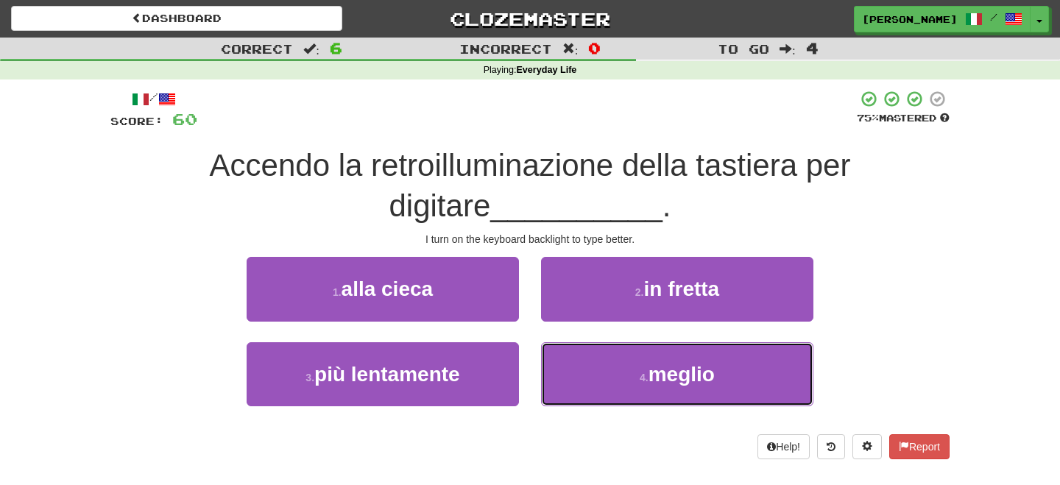
click at [621, 359] on button "4 . meglio" at bounding box center [677, 374] width 272 height 64
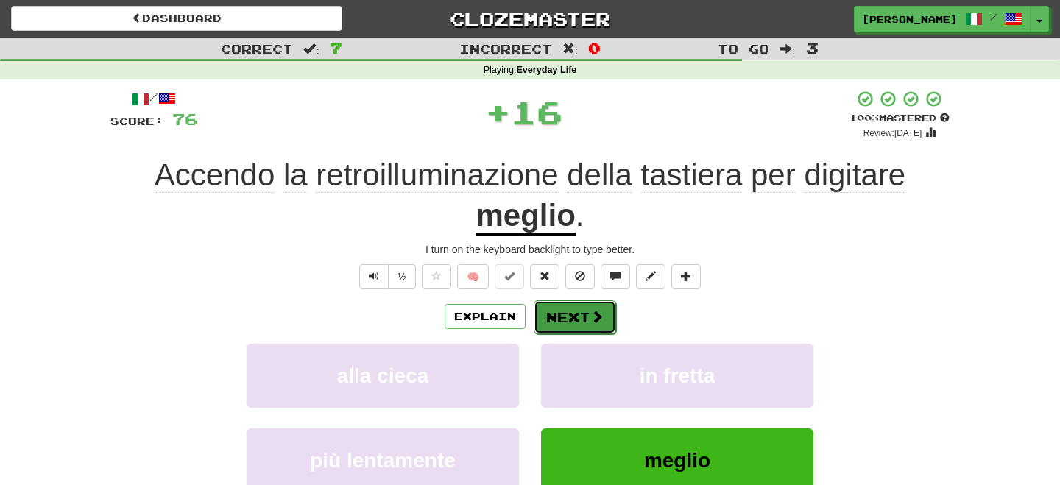
click at [578, 308] on button "Next" at bounding box center [575, 317] width 82 height 34
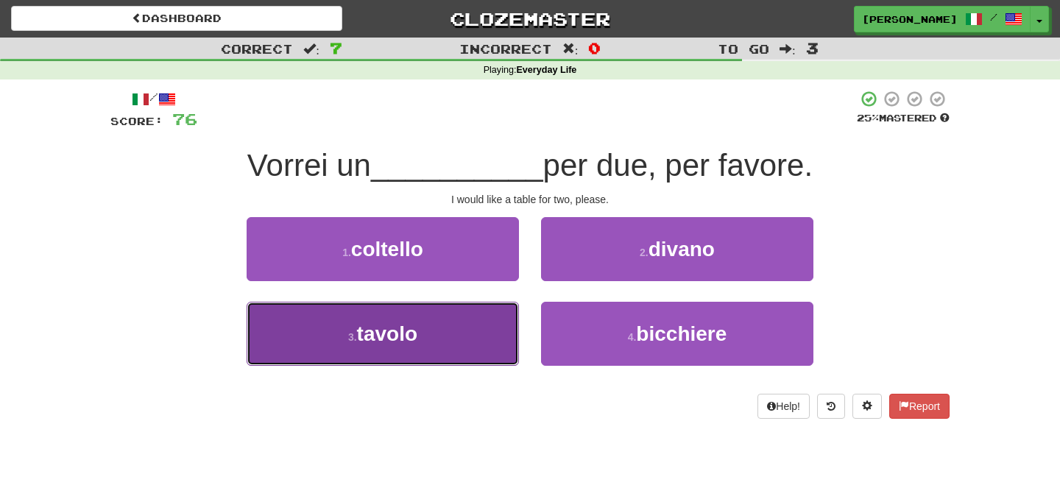
click at [437, 325] on button "3 . tavolo" at bounding box center [383, 334] width 272 height 64
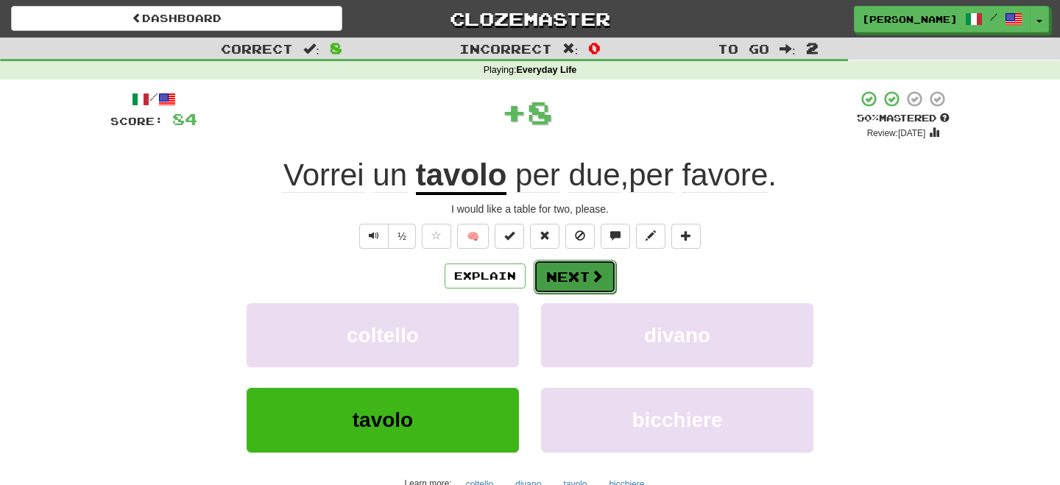
click at [576, 277] on button "Next" at bounding box center [575, 277] width 82 height 34
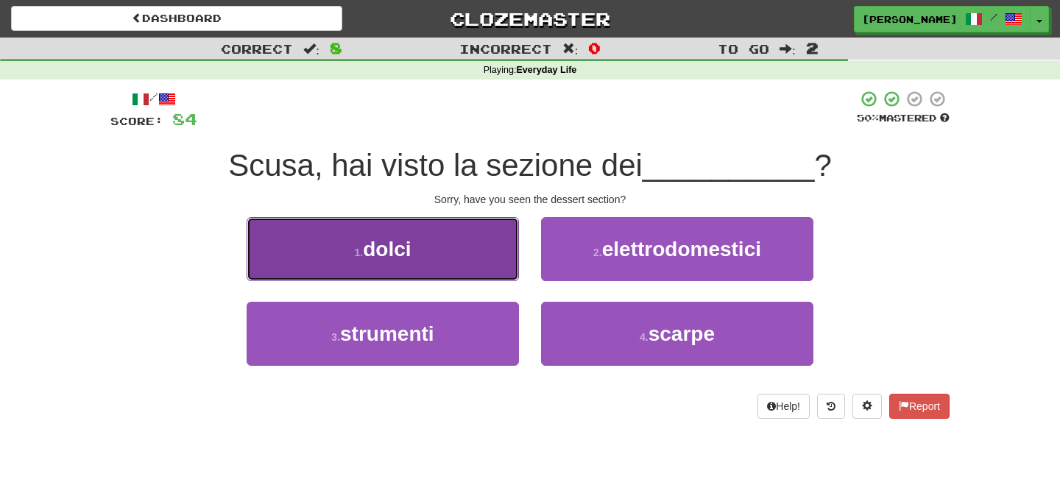
click at [448, 269] on button "1 . dolci" at bounding box center [383, 249] width 272 height 64
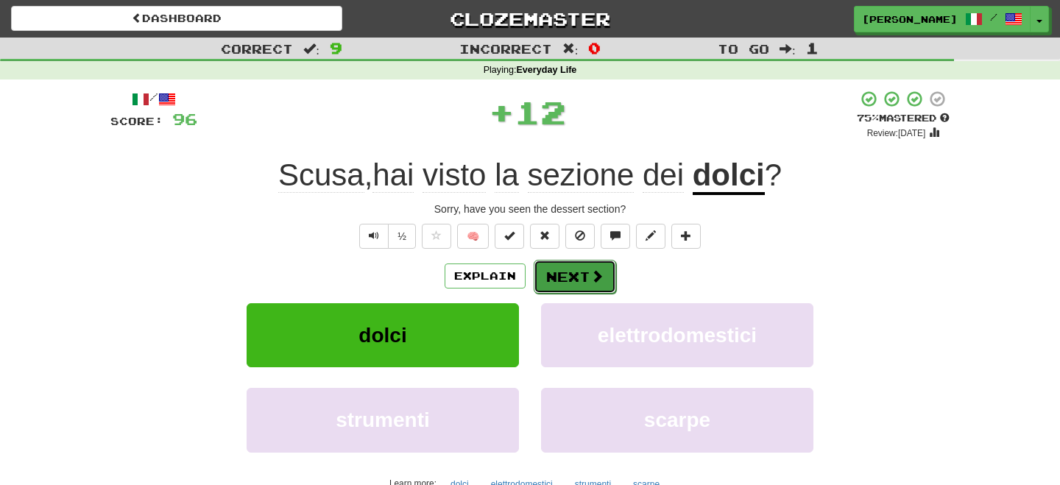
click at [559, 273] on button "Next" at bounding box center [575, 277] width 82 height 34
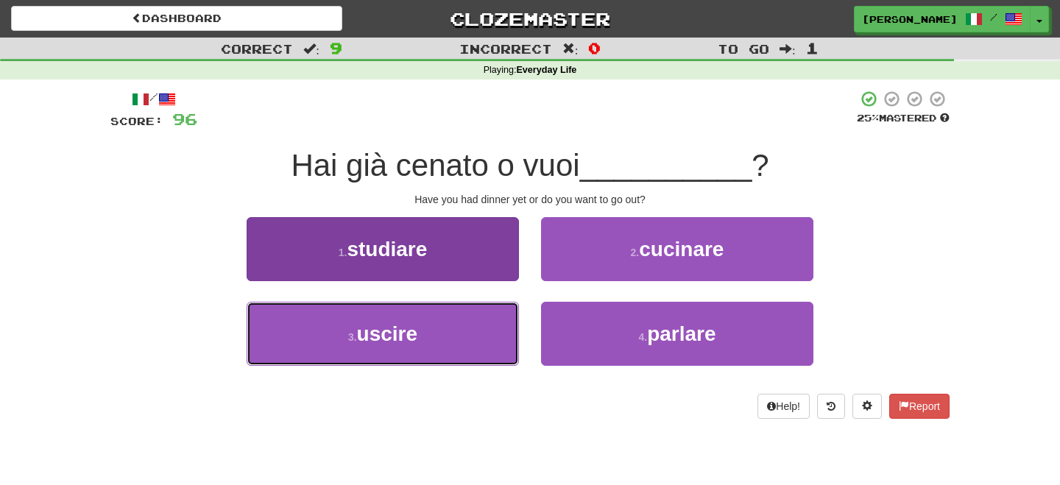
drag, startPoint x: 444, startPoint y: 344, endPoint x: 473, endPoint y: 322, distance: 35.8
click at [451, 342] on button "3 . uscire" at bounding box center [383, 334] width 272 height 64
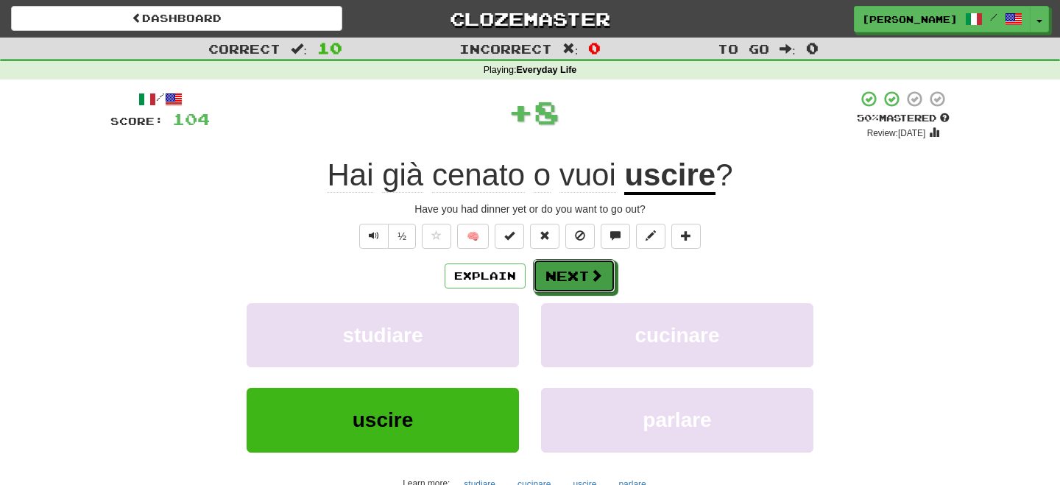
click at [586, 283] on button "Next" at bounding box center [574, 276] width 82 height 34
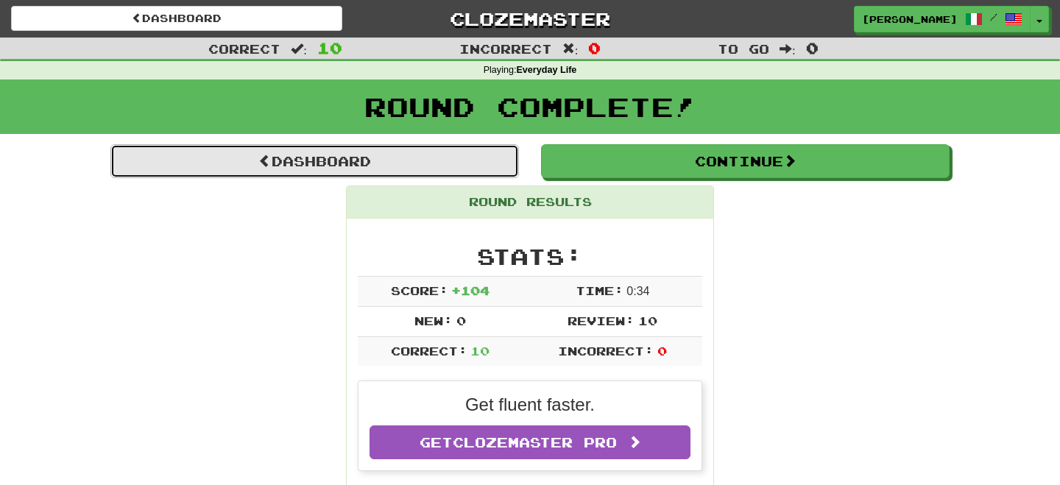
click at [356, 165] on link "Dashboard" at bounding box center [314, 161] width 409 height 34
